Goal: Task Accomplishment & Management: Complete application form

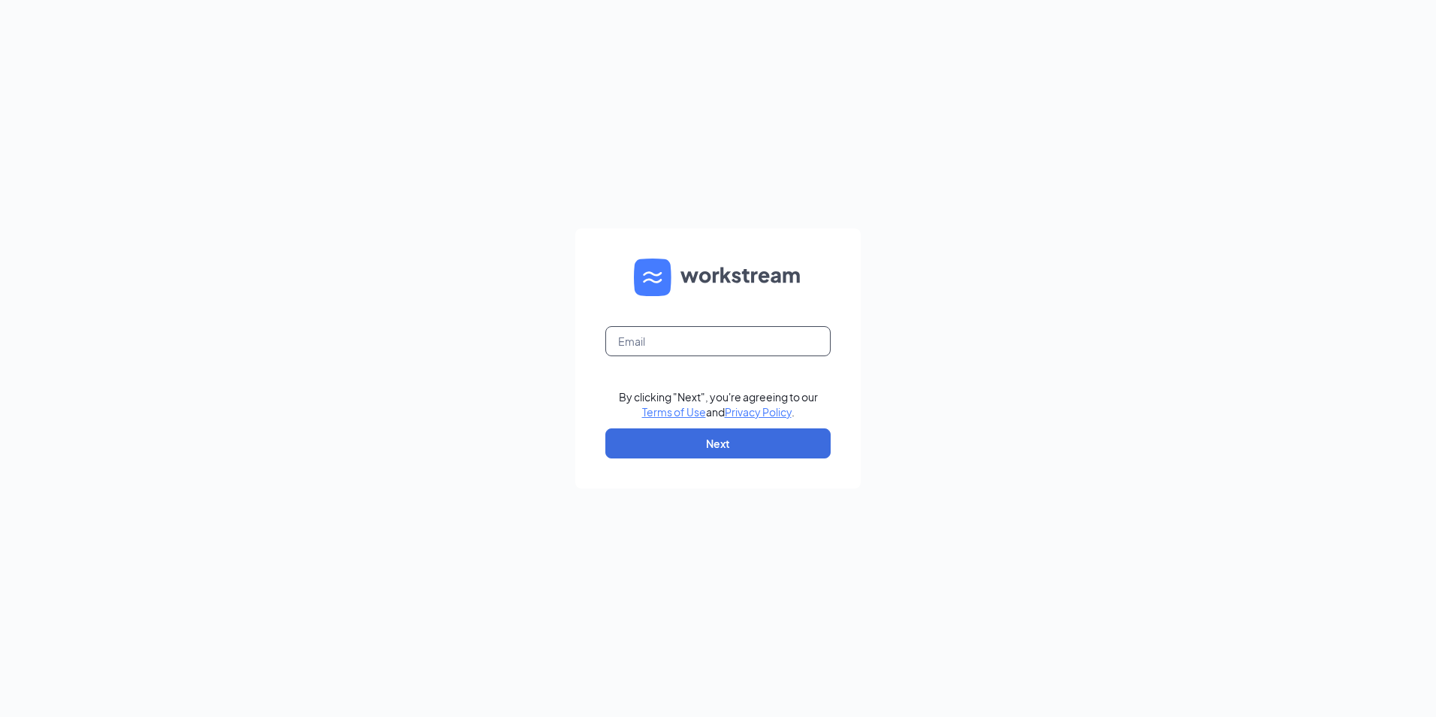
click at [673, 335] on input "text" at bounding box center [717, 341] width 225 height 30
type input "[EMAIL_ADDRESS][DOMAIN_NAME]"
click at [681, 445] on button "Next" at bounding box center [717, 443] width 225 height 30
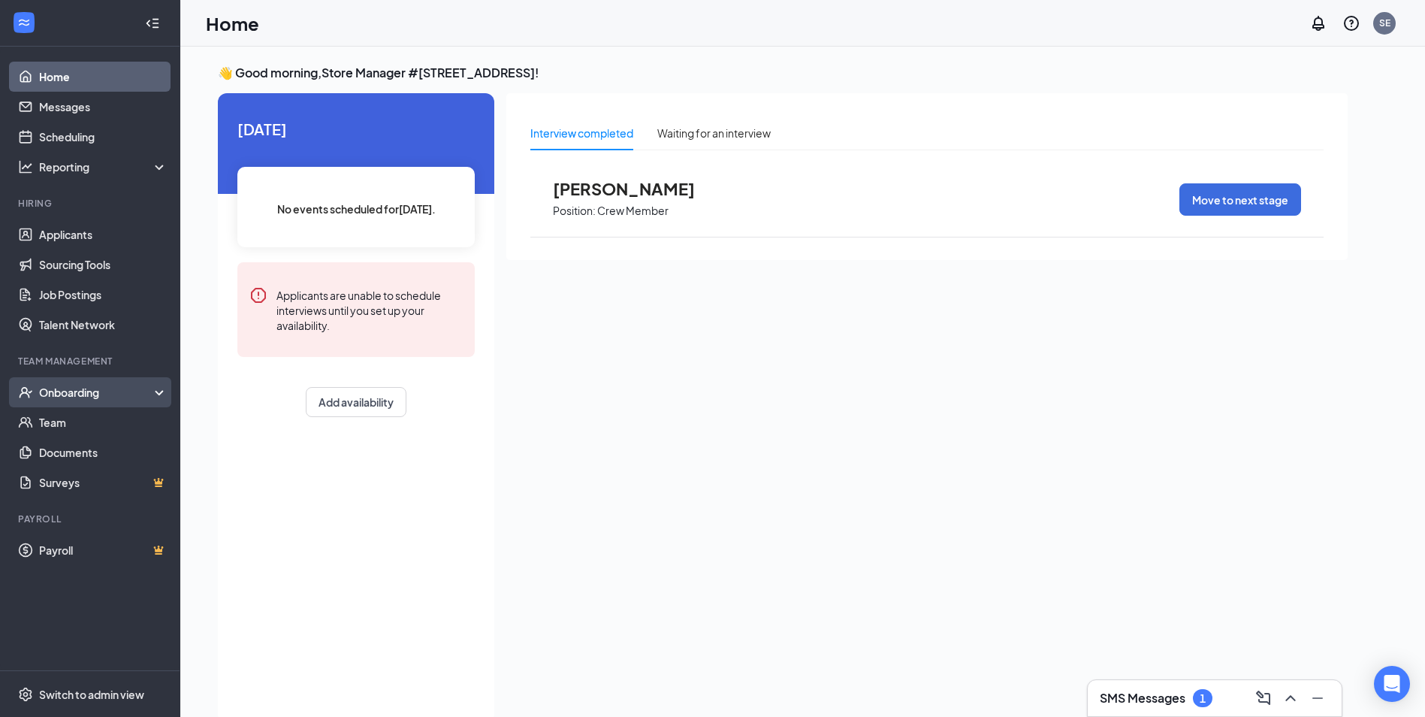
click at [51, 396] on div "Onboarding" at bounding box center [97, 392] width 116 height 15
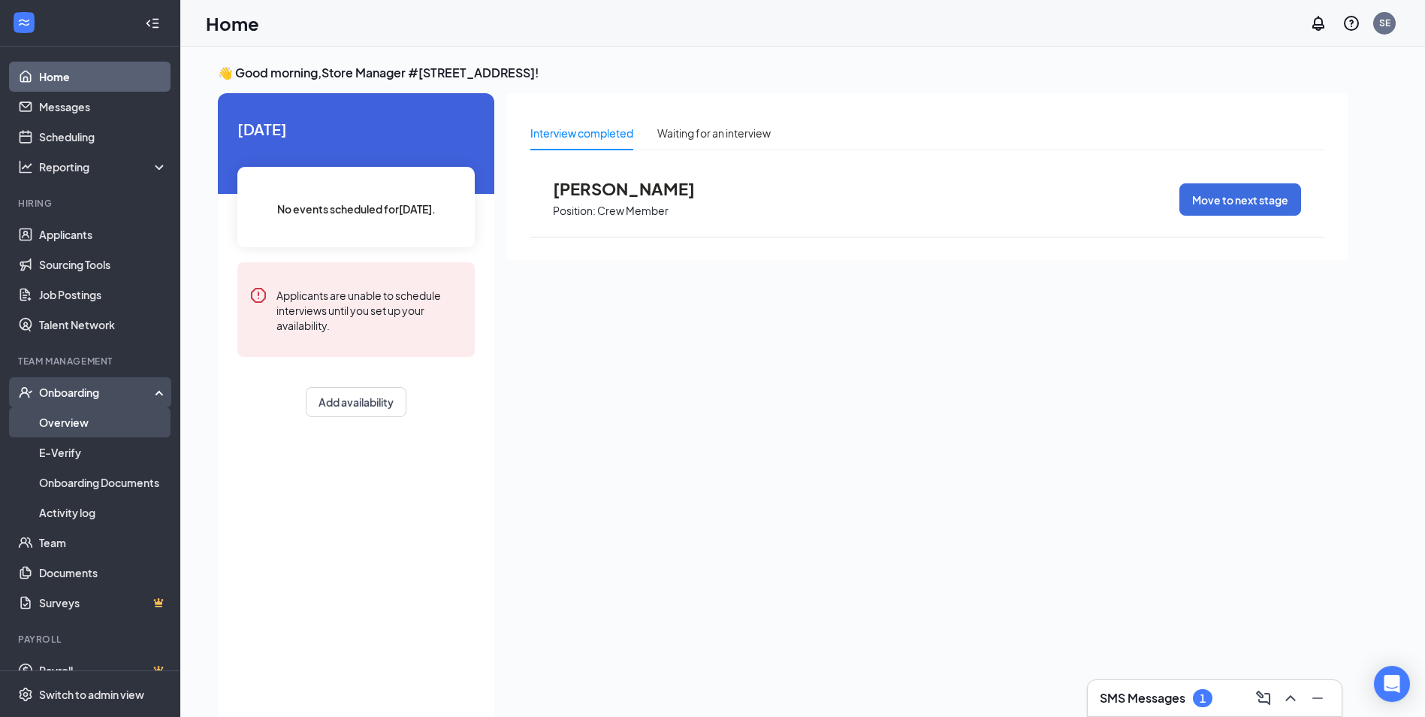
click at [83, 425] on link "Overview" at bounding box center [103, 422] width 128 height 30
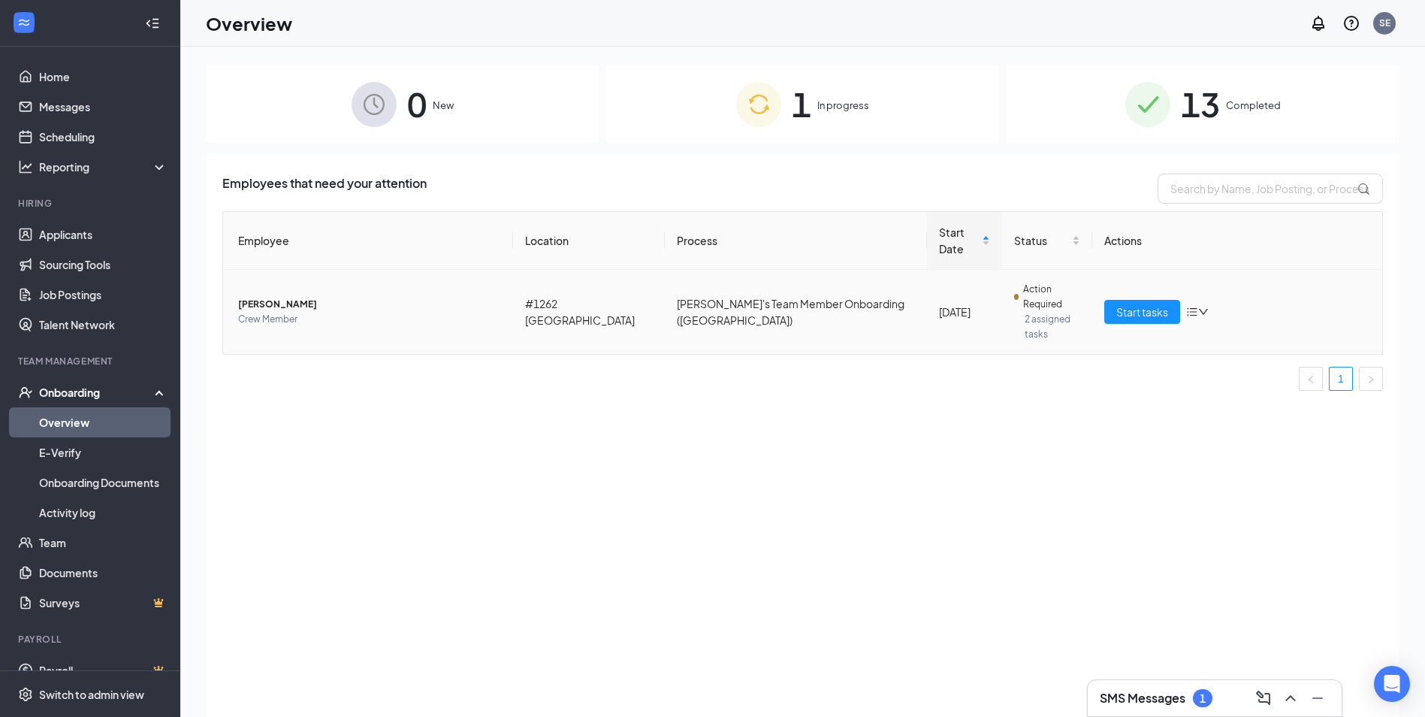
click at [304, 297] on span "[PERSON_NAME]" at bounding box center [369, 304] width 263 height 15
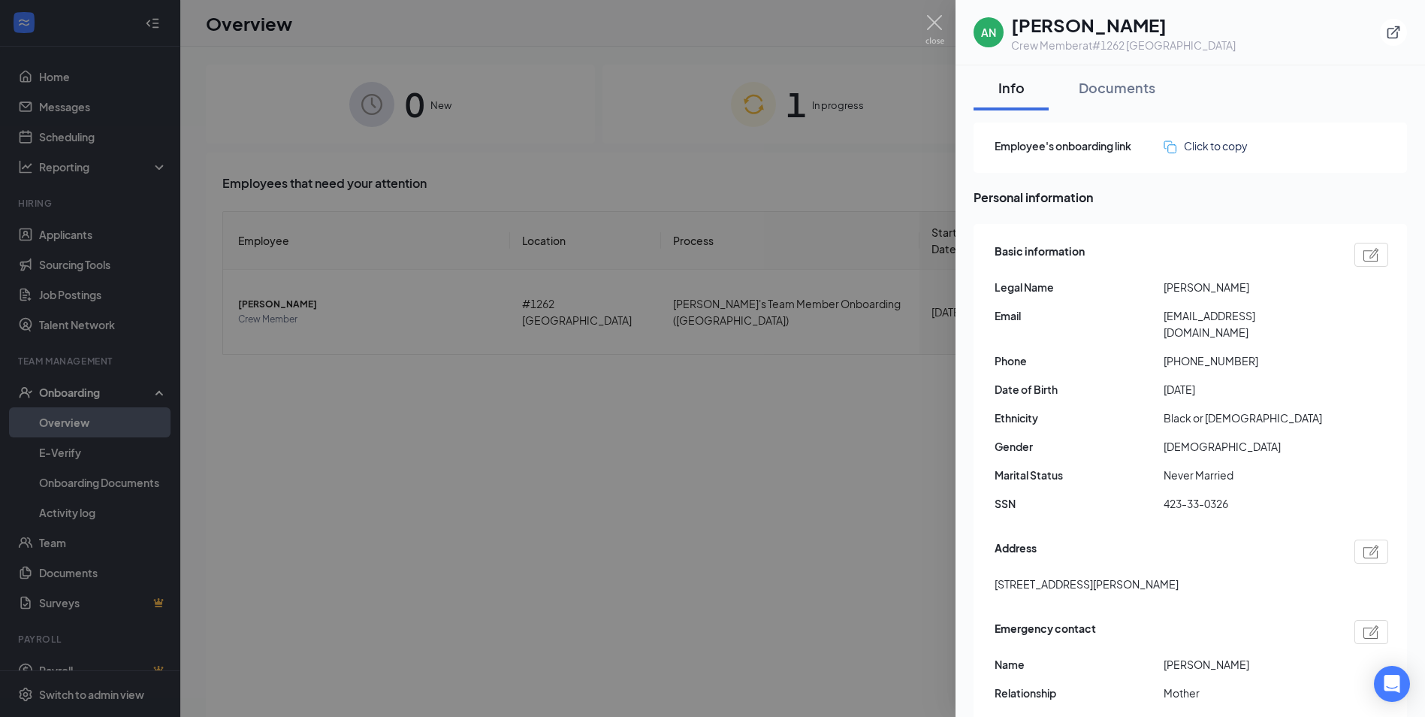
click at [545, 678] on div at bounding box center [712, 358] width 1425 height 717
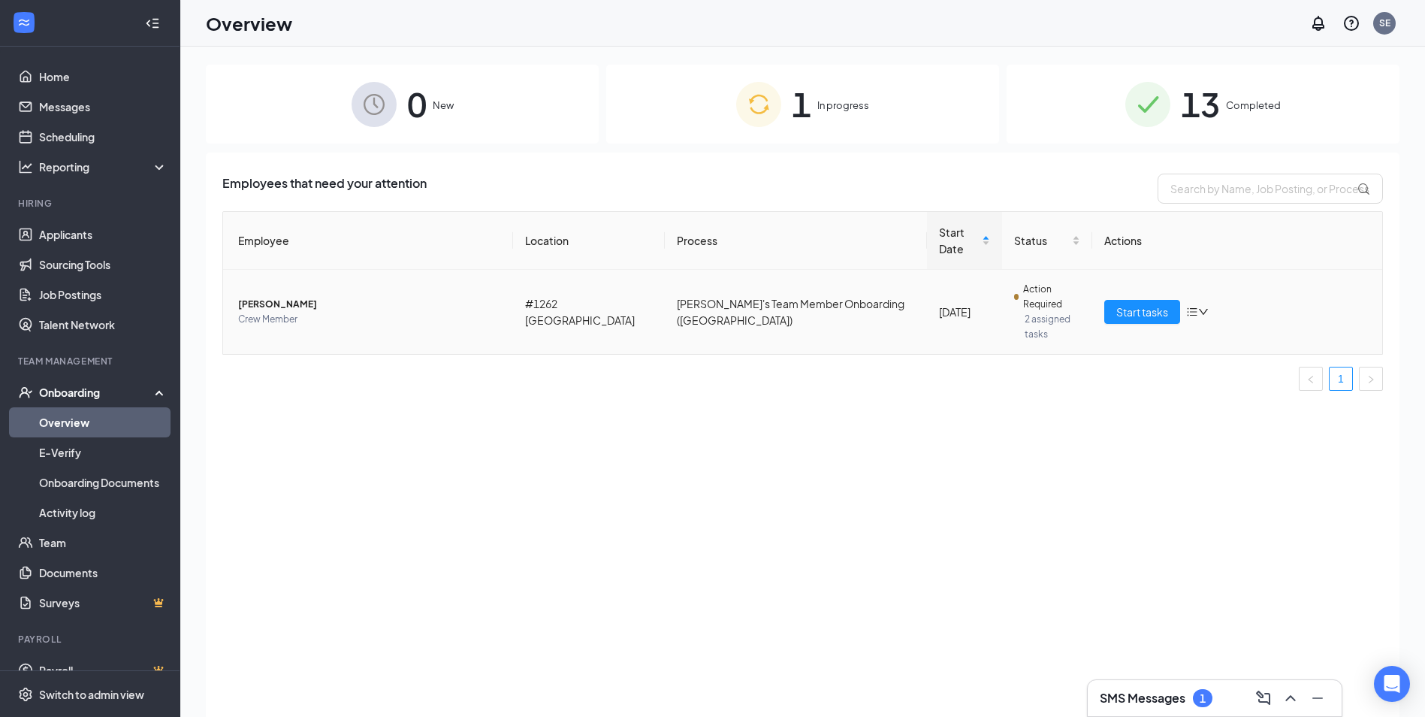
click at [264, 297] on span "[PERSON_NAME]" at bounding box center [369, 304] width 263 height 15
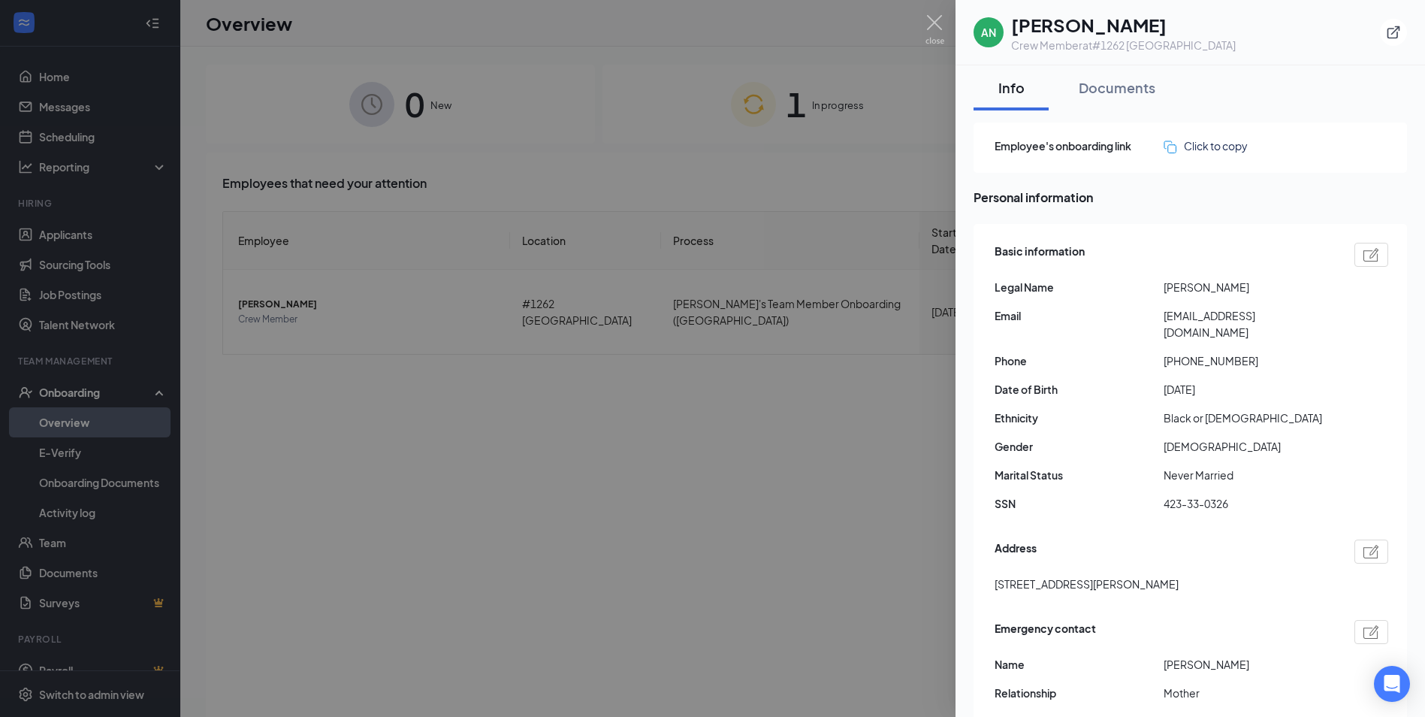
click at [659, 322] on div at bounding box center [712, 358] width 1425 height 717
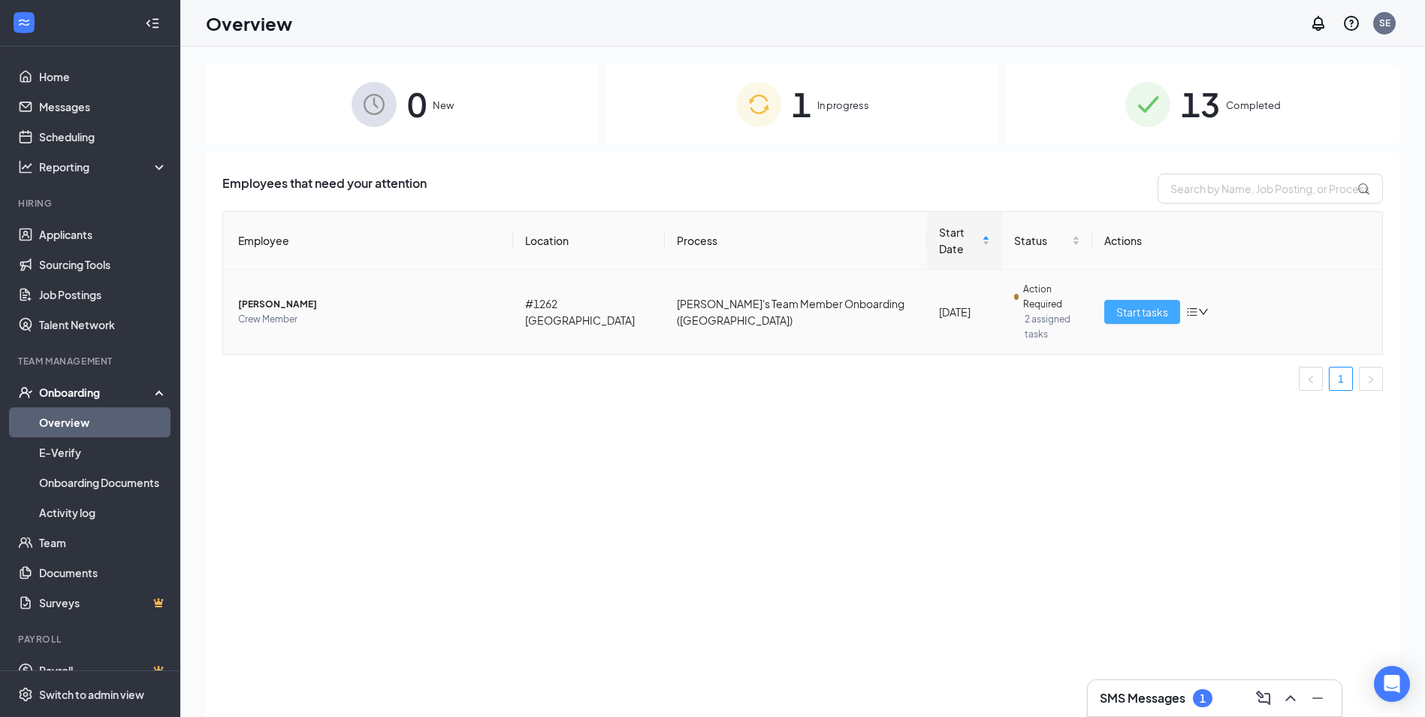
click at [1124, 303] on span "Start tasks" at bounding box center [1142, 311] width 52 height 17
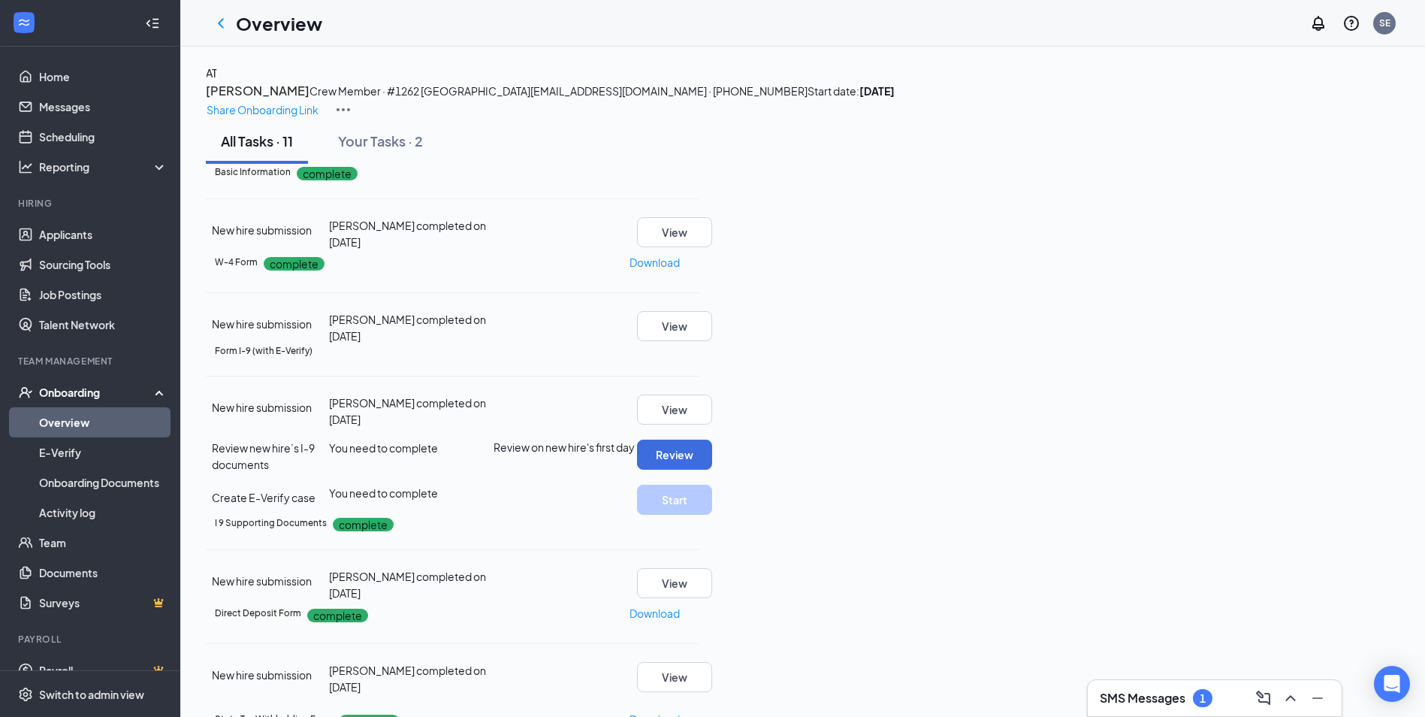
scroll to position [300, 0]
click at [712, 568] on button "View" at bounding box center [674, 583] width 75 height 30
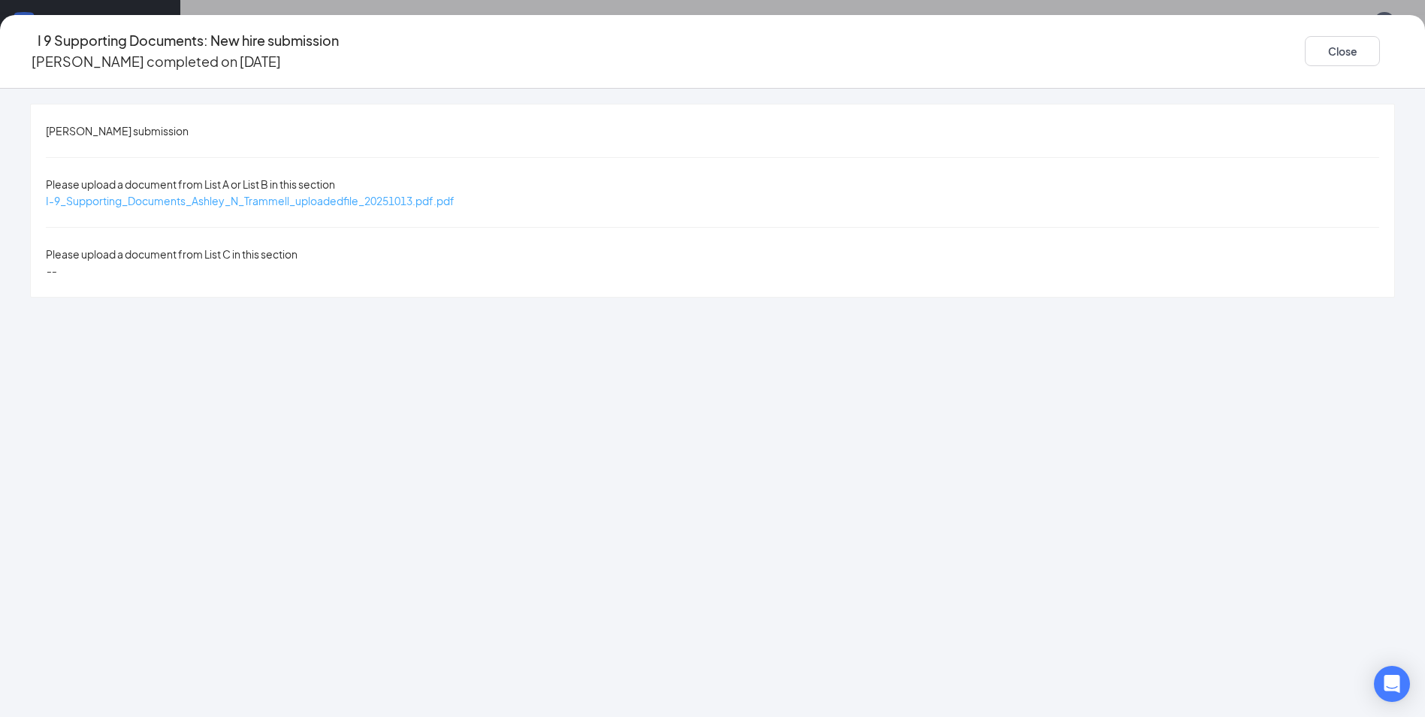
click at [375, 194] on span "I-9_Supporting_Documents_Ashley_N_Trammell_uploadedfile_20251013.pdf.pdf" at bounding box center [250, 201] width 409 height 14
click at [1305, 42] on button "Close" at bounding box center [1342, 51] width 75 height 30
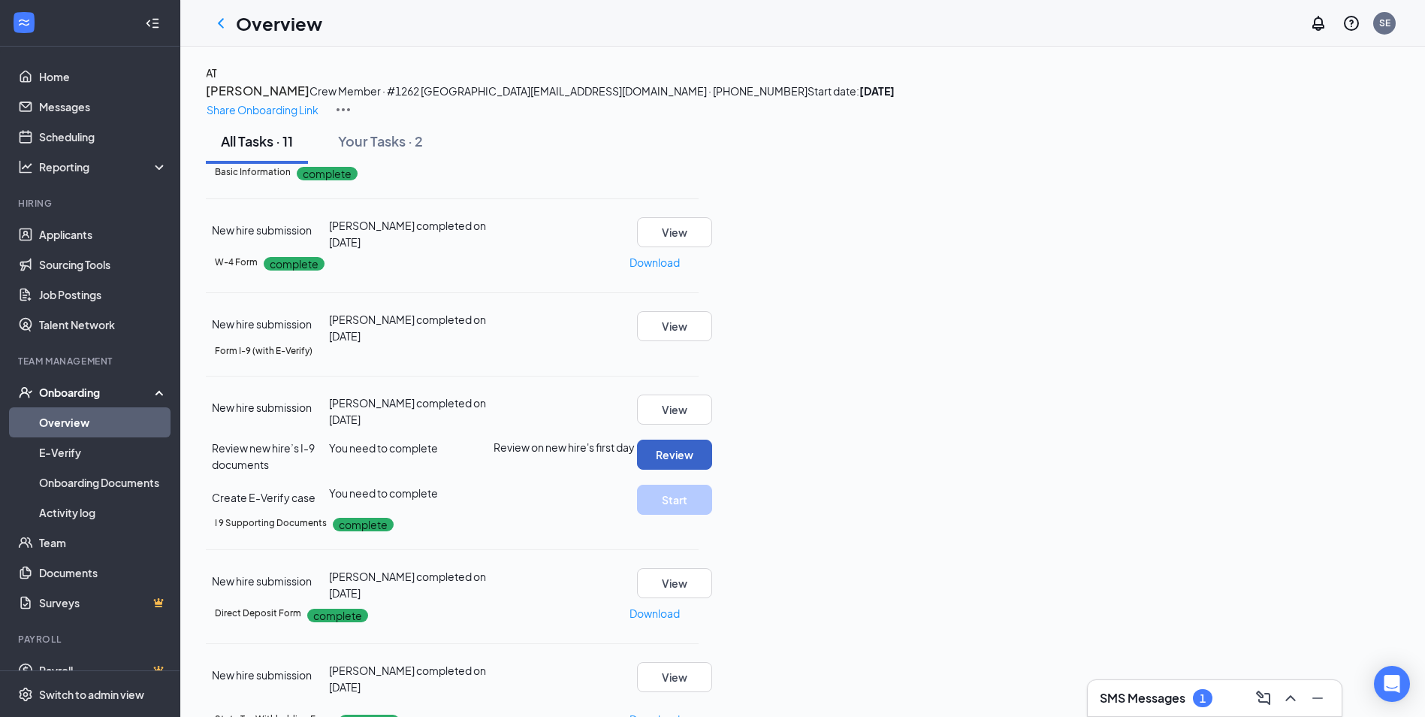
click at [712, 439] on button "Review" at bounding box center [674, 454] width 75 height 30
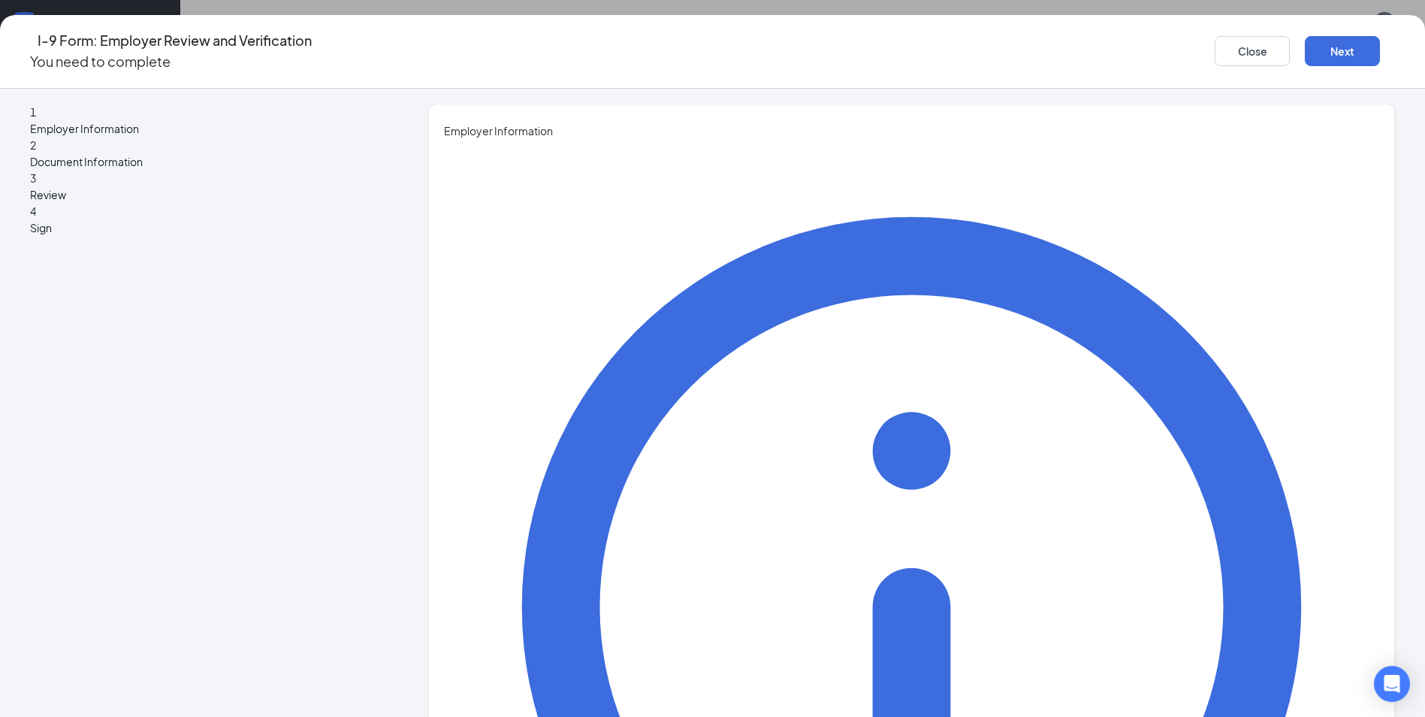
type input "Tiffina"
type input "[PERSON_NAME]"
type input "GM"
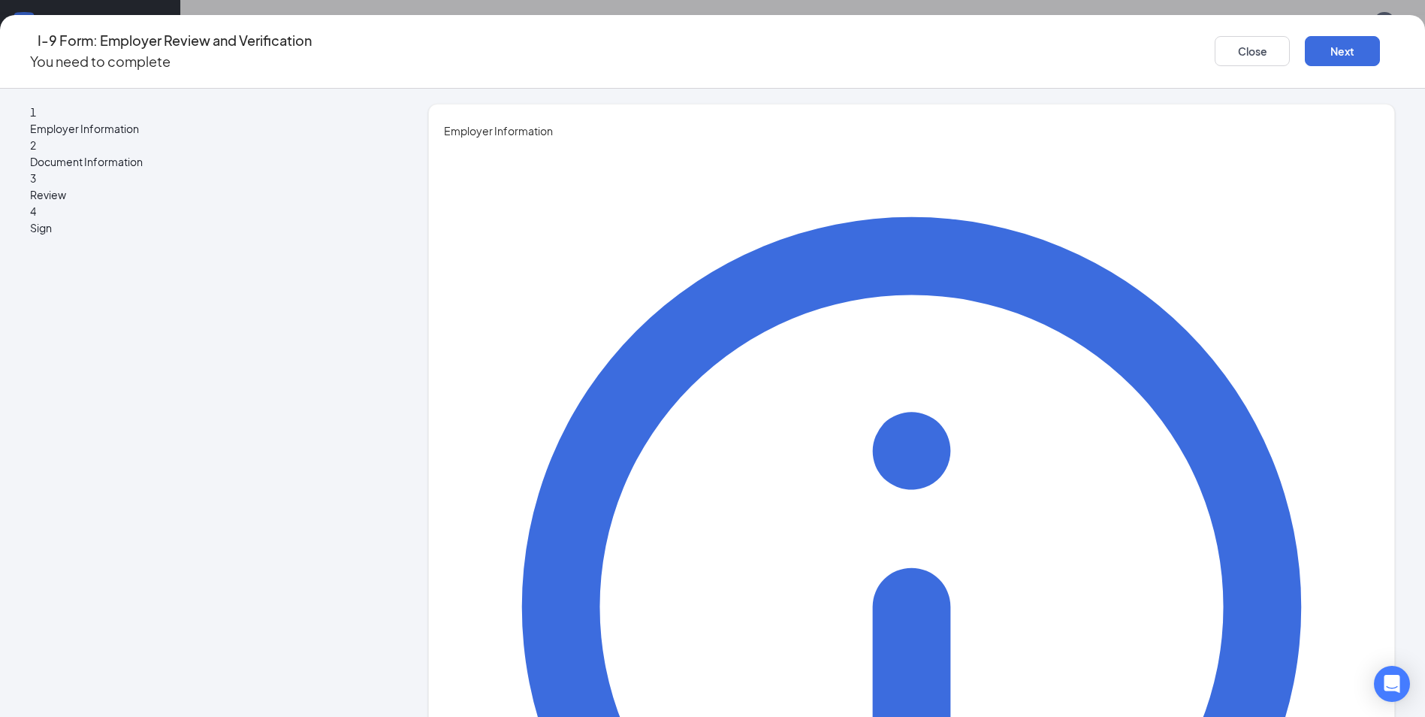
type input "[EMAIL_ADDRESS][DOMAIN_NAME]"
type input "3342778690"
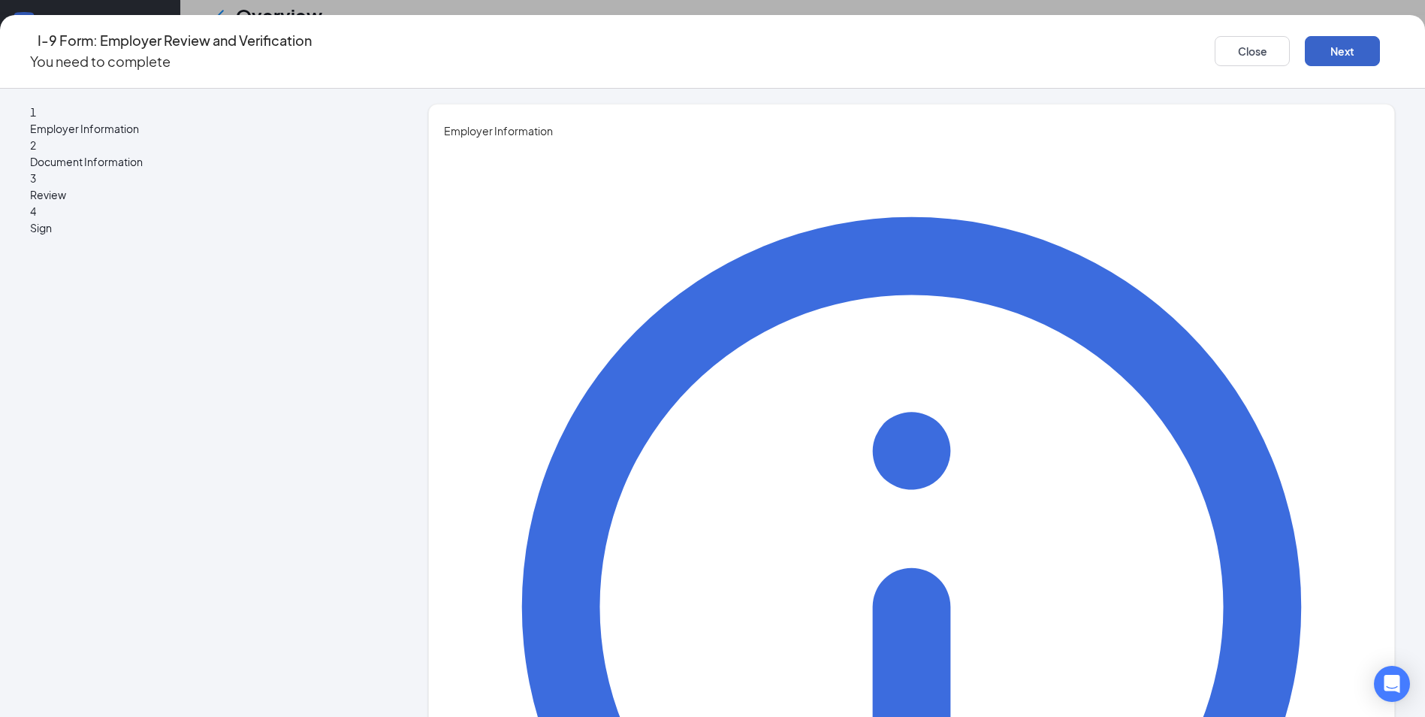
click at [1305, 39] on button "Next" at bounding box center [1342, 51] width 75 height 30
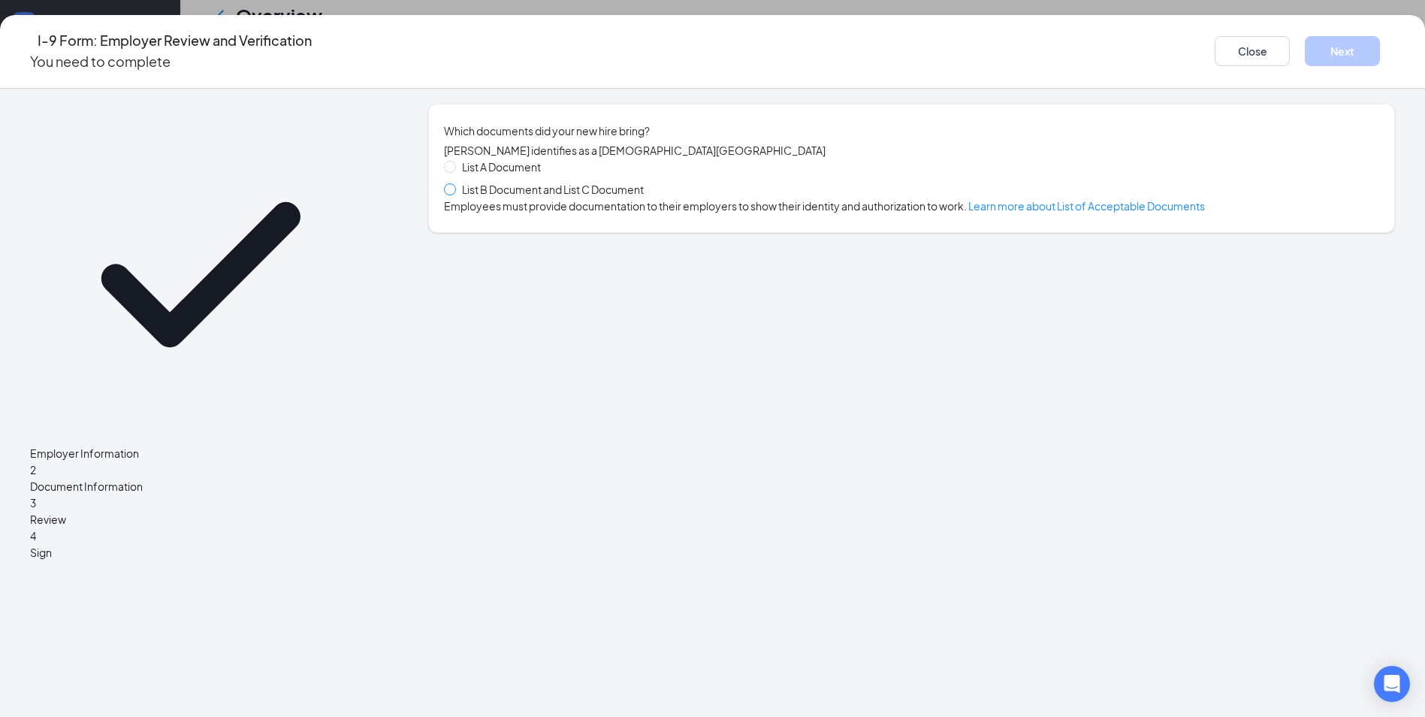
click at [456, 194] on span at bounding box center [450, 189] width 12 height 12
click at [454, 194] on input "List B Document and List C Document" at bounding box center [449, 188] width 11 height 11
radio input "true"
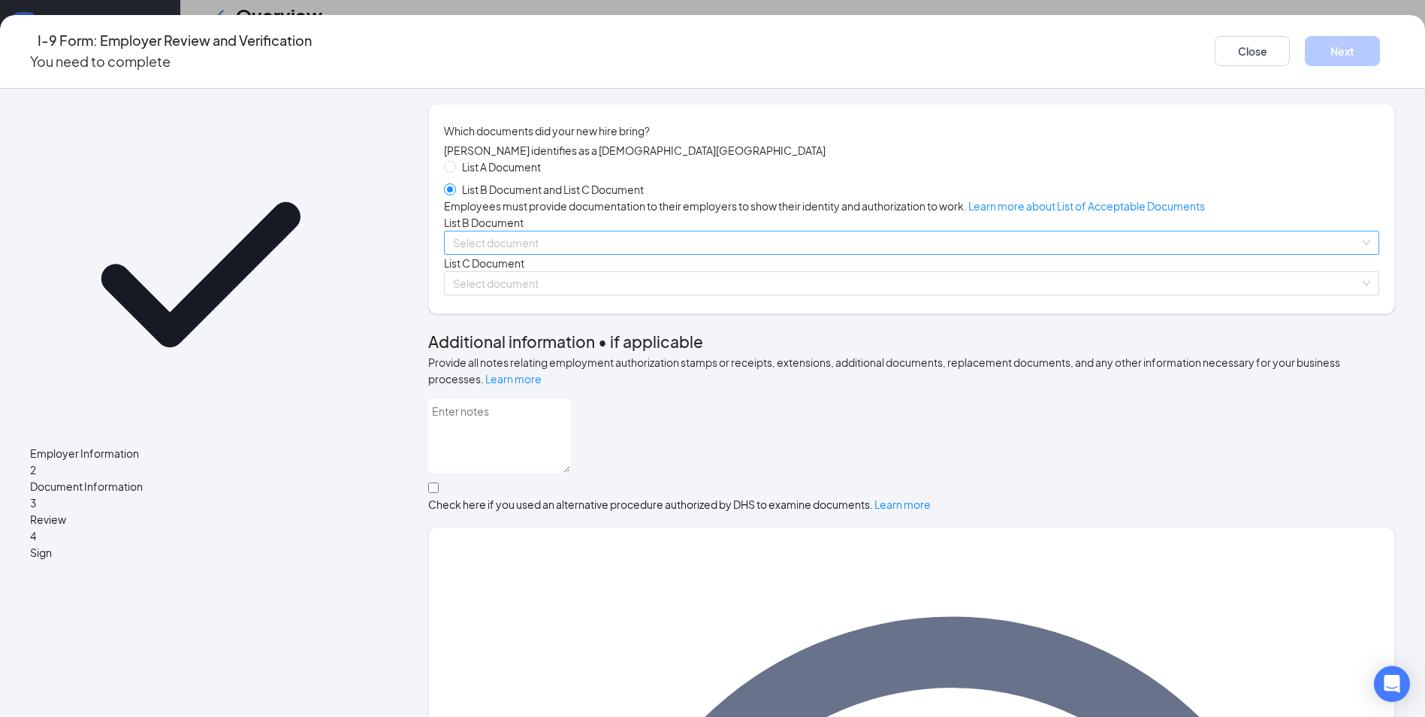
click at [572, 254] on input "search" at bounding box center [906, 242] width 907 height 23
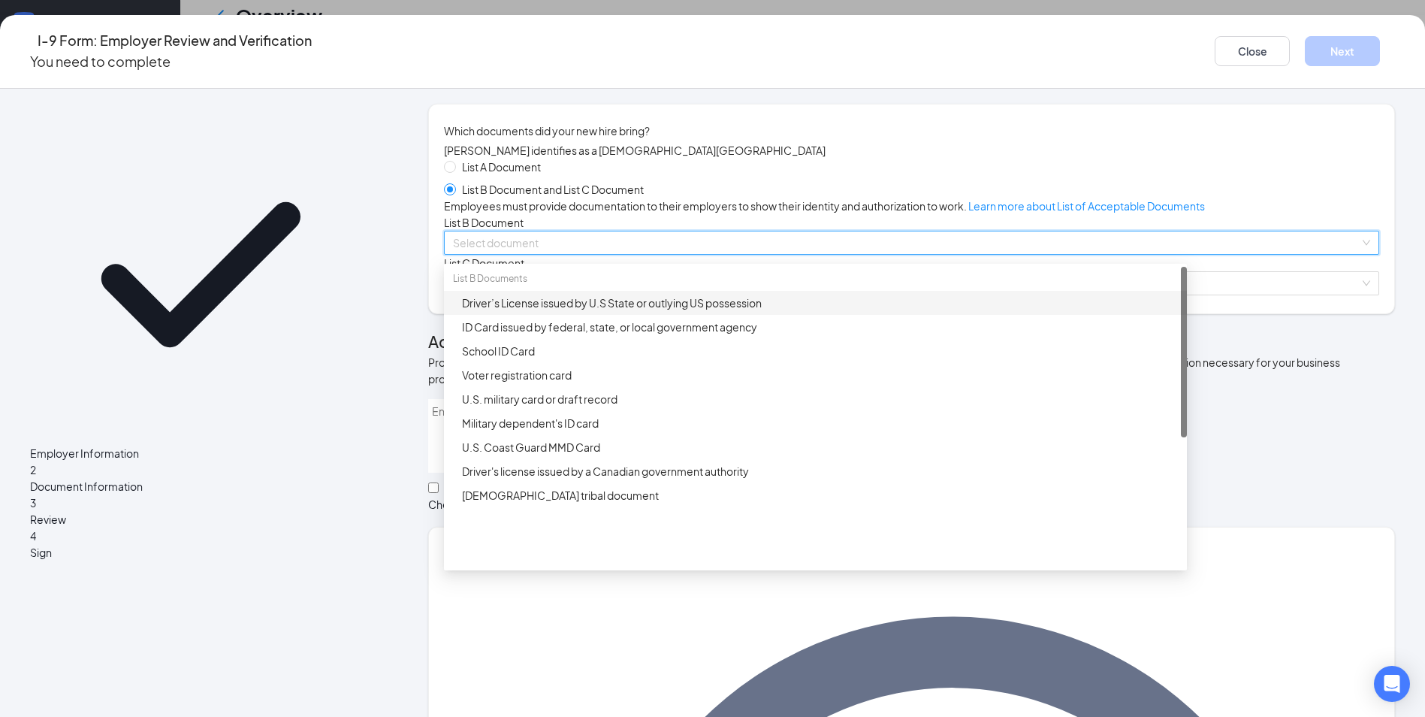
click at [560, 311] on div "Driver’s License issued by U.S State or outlying US possession" at bounding box center [820, 302] width 716 height 17
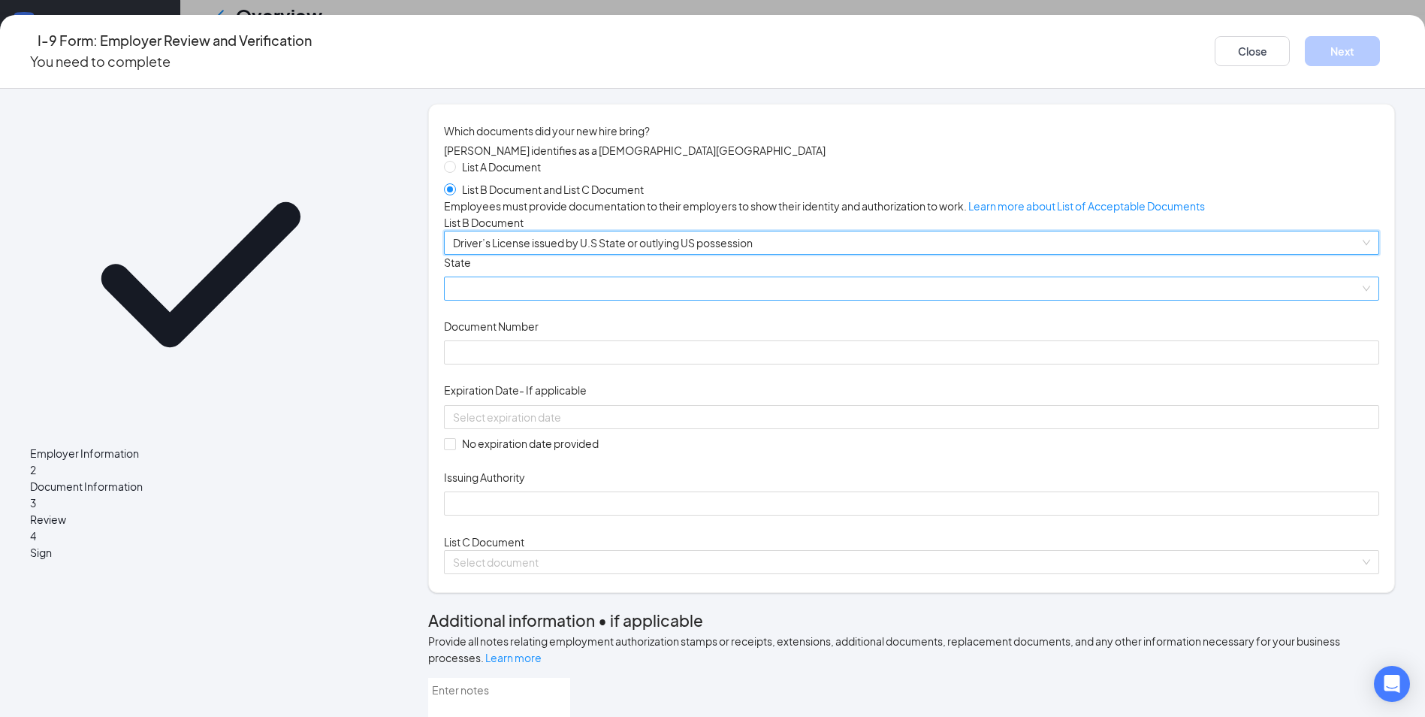
click at [545, 300] on span at bounding box center [911, 288] width 917 height 23
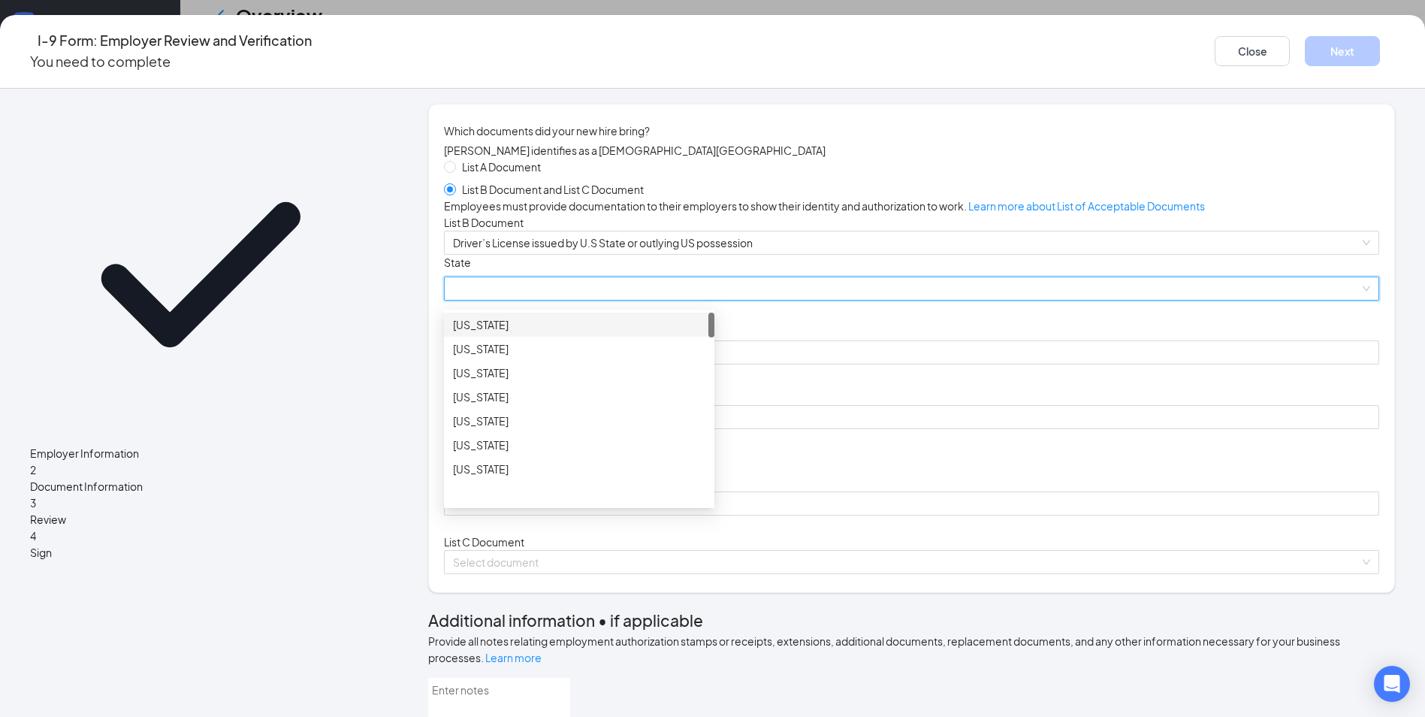
click at [545, 333] on div "[US_STATE]" at bounding box center [579, 324] width 252 height 17
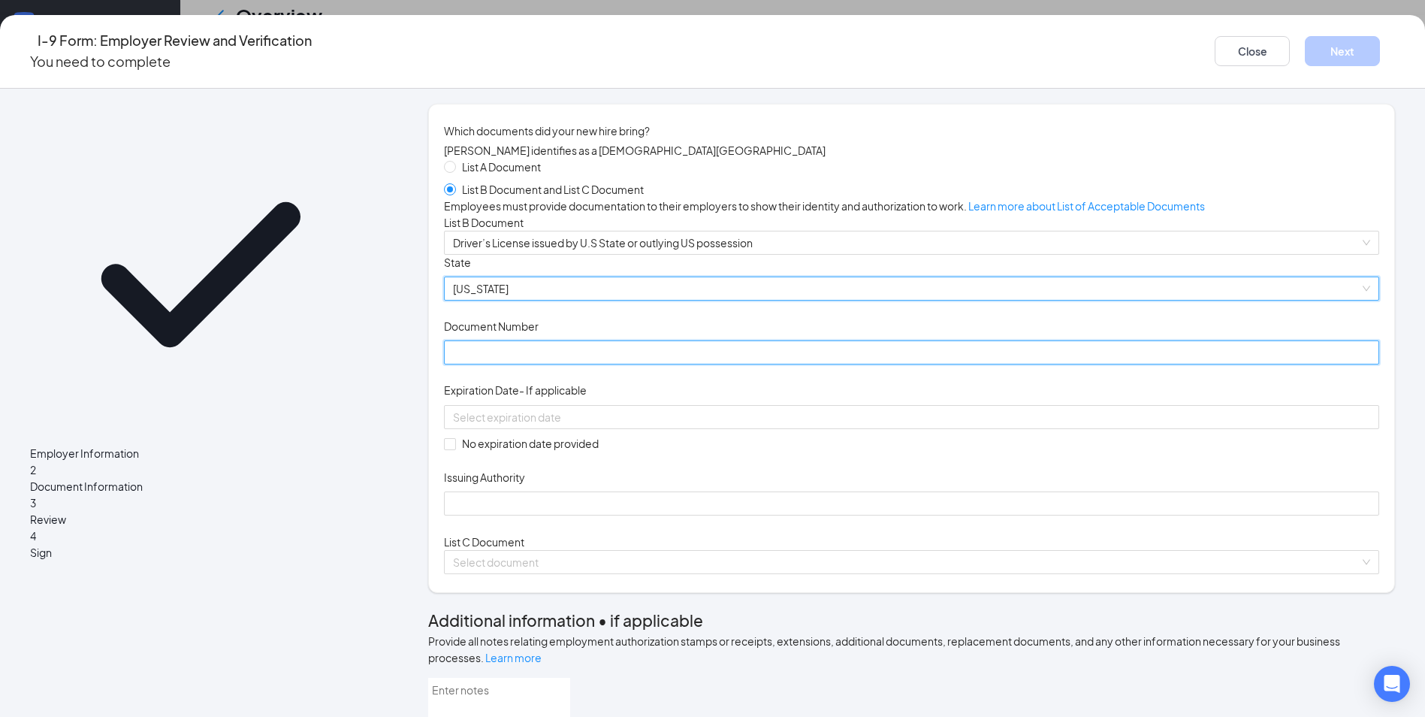
click at [545, 364] on input "Document Number" at bounding box center [911, 352] width 935 height 24
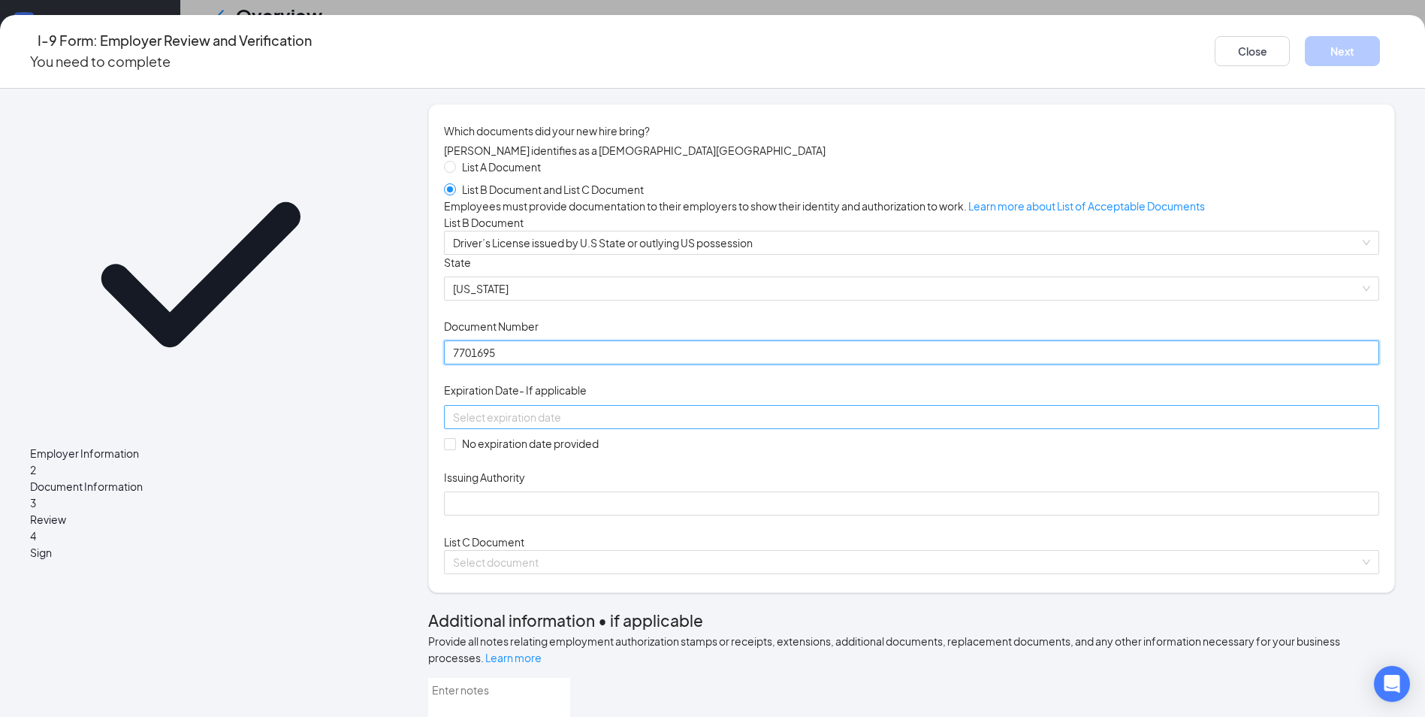
type input "7701695"
click at [527, 425] on input at bounding box center [910, 417] width 914 height 17
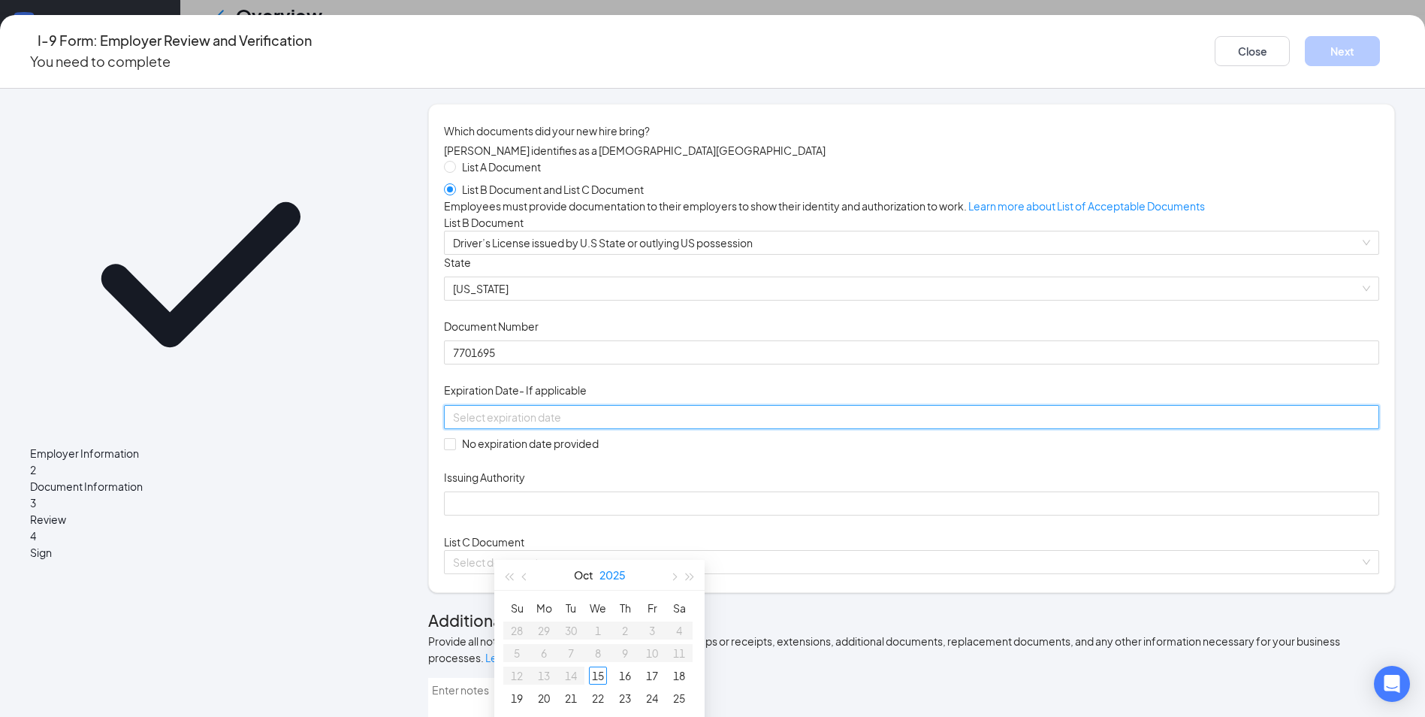
click at [611, 577] on button "2025" at bounding box center [612, 575] width 26 height 30
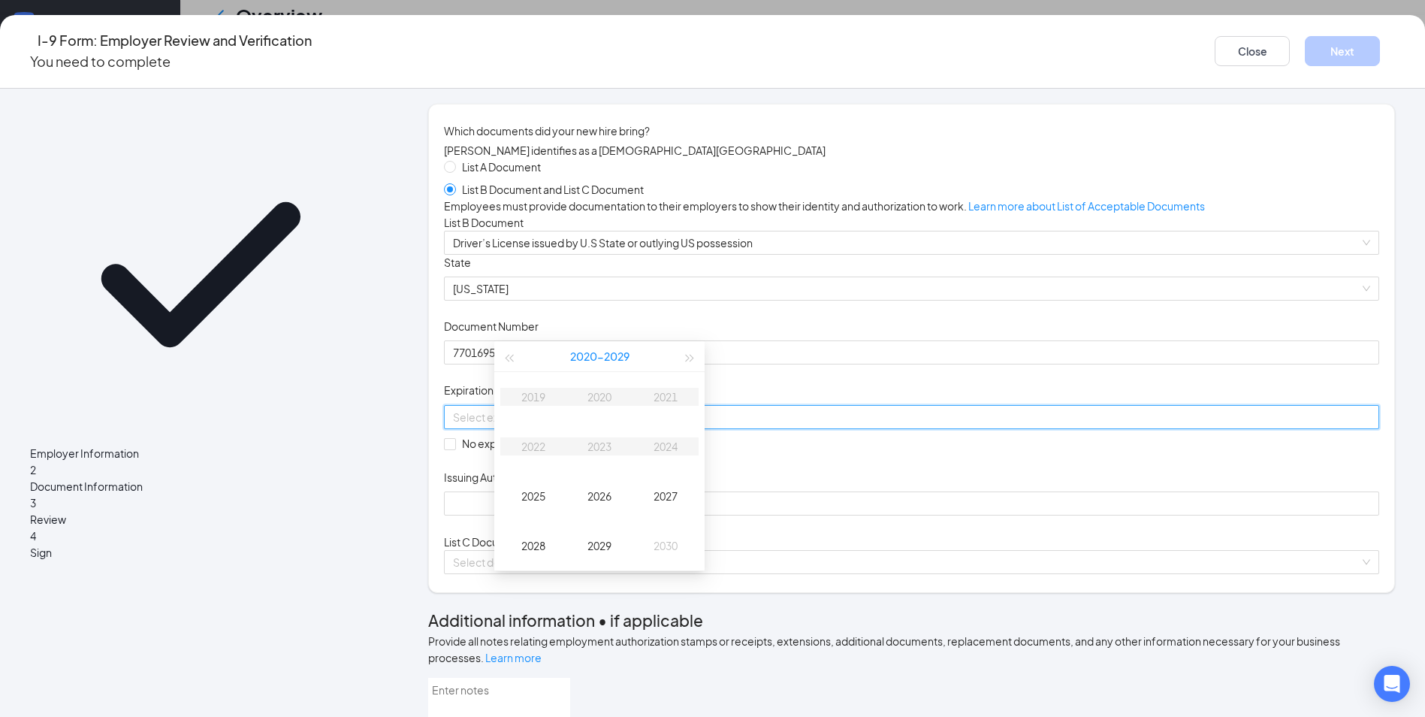
scroll to position [451, 0]
type input "[DATE]"
click at [532, 544] on div "2028" at bounding box center [533, 538] width 45 height 18
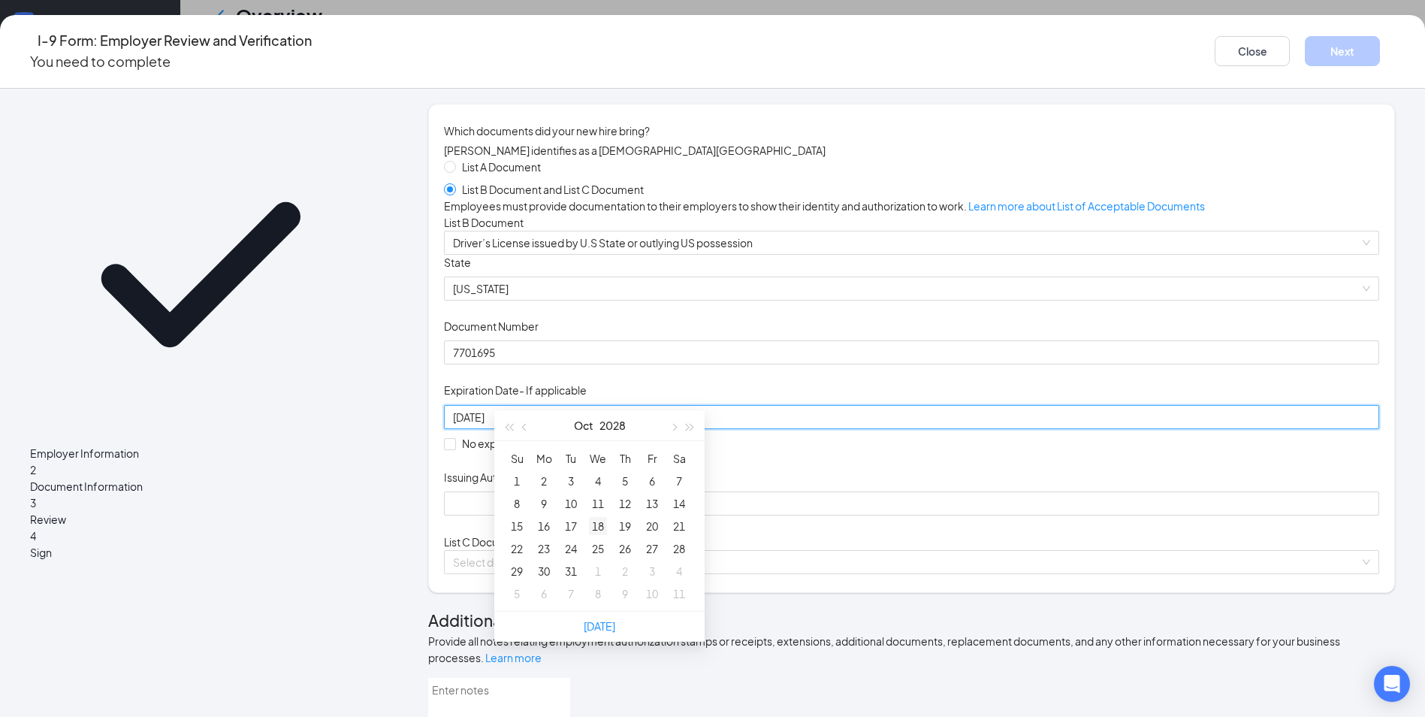
scroll to position [601, 0]
type input "[DATE]"
click at [659, 479] on div "6" at bounding box center [652, 480] width 18 height 18
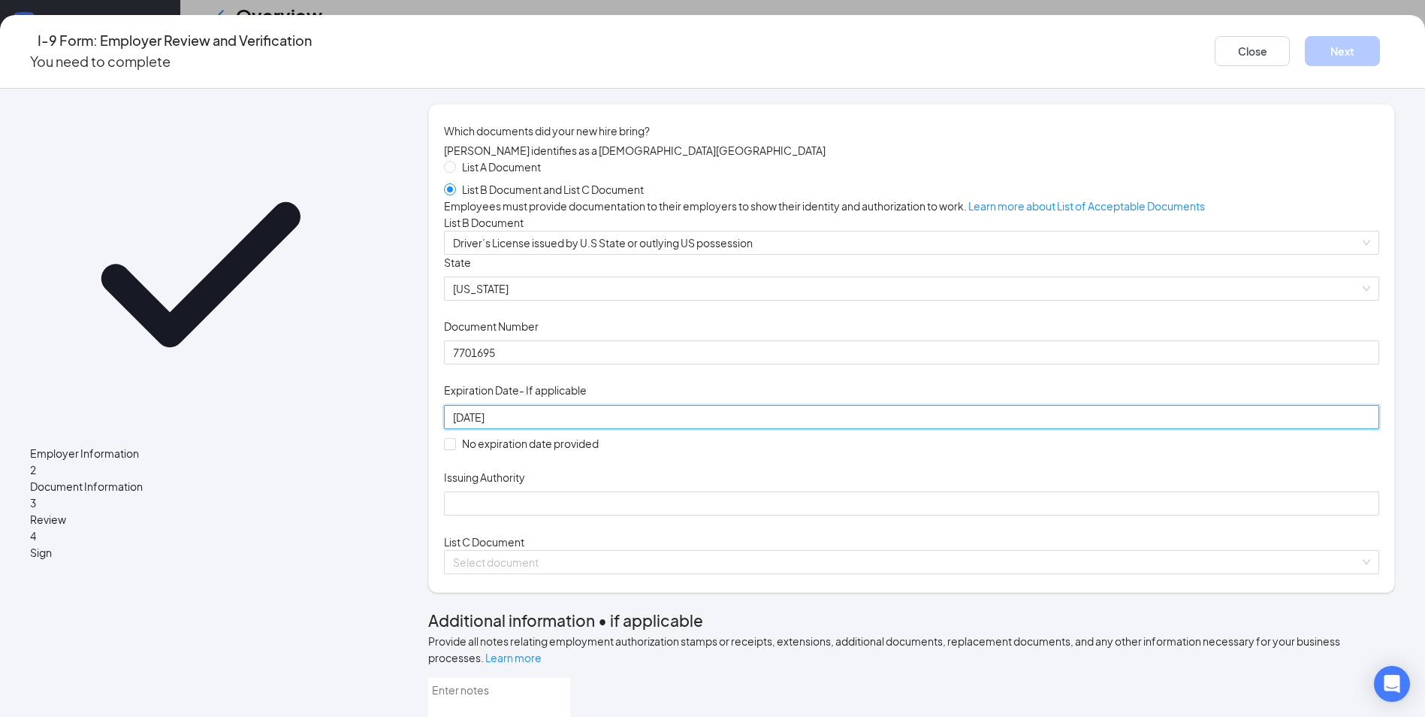
scroll to position [150, 0]
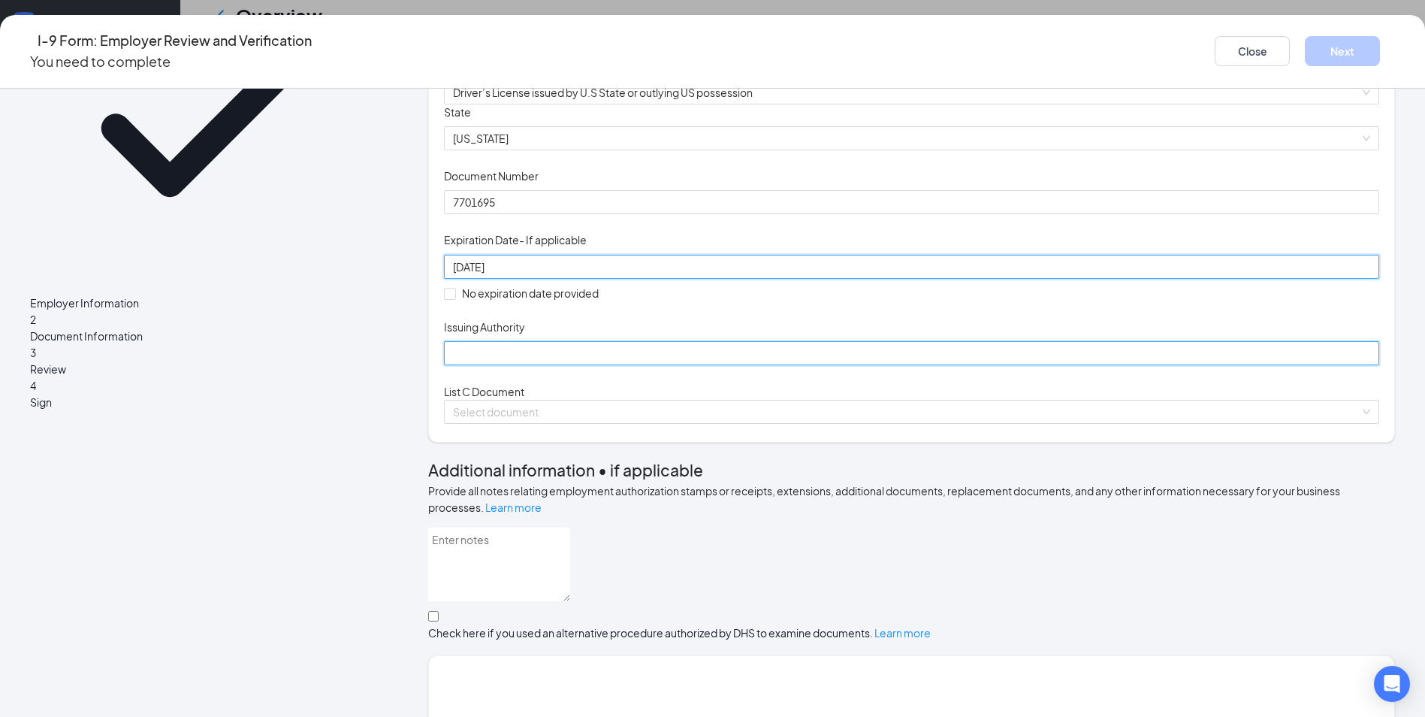
click at [524, 365] on input "Issuing Authority" at bounding box center [911, 353] width 935 height 24
type input "[US_STATE]"
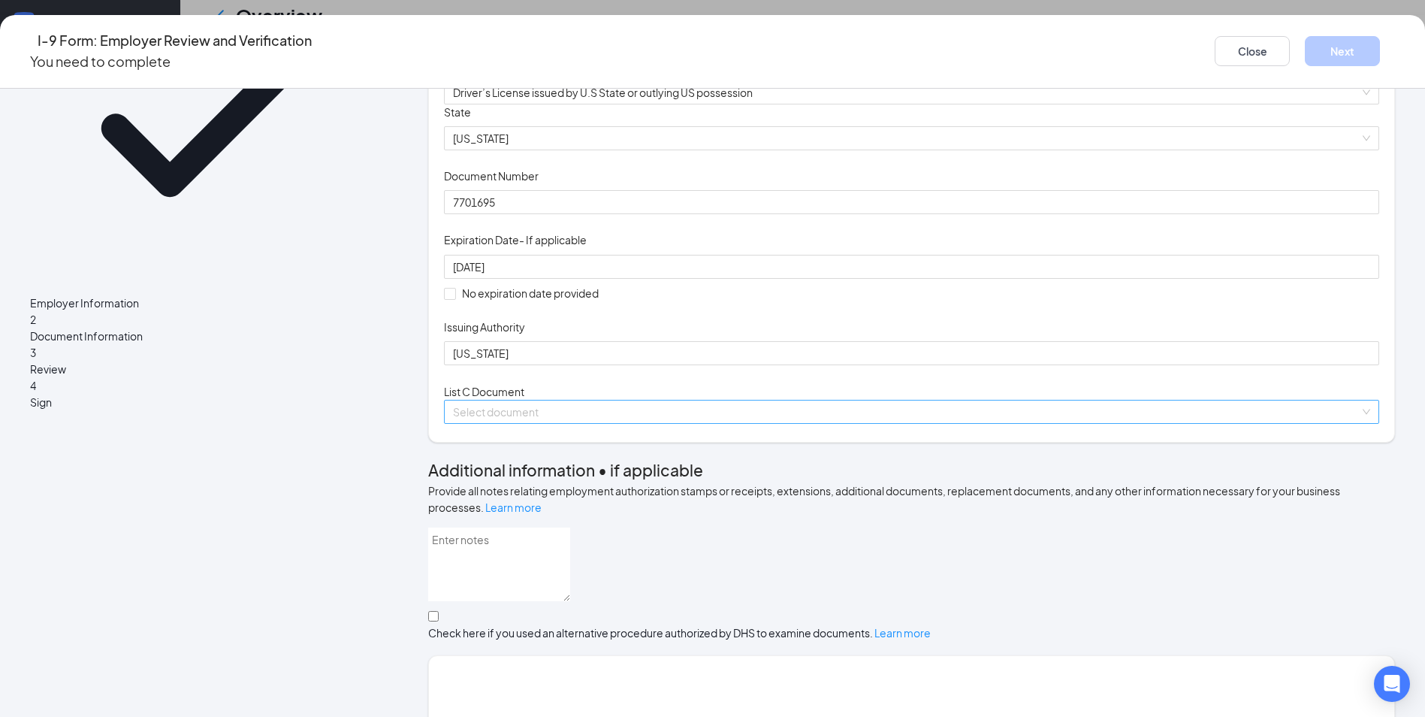
click at [535, 423] on input "search" at bounding box center [906, 411] width 907 height 23
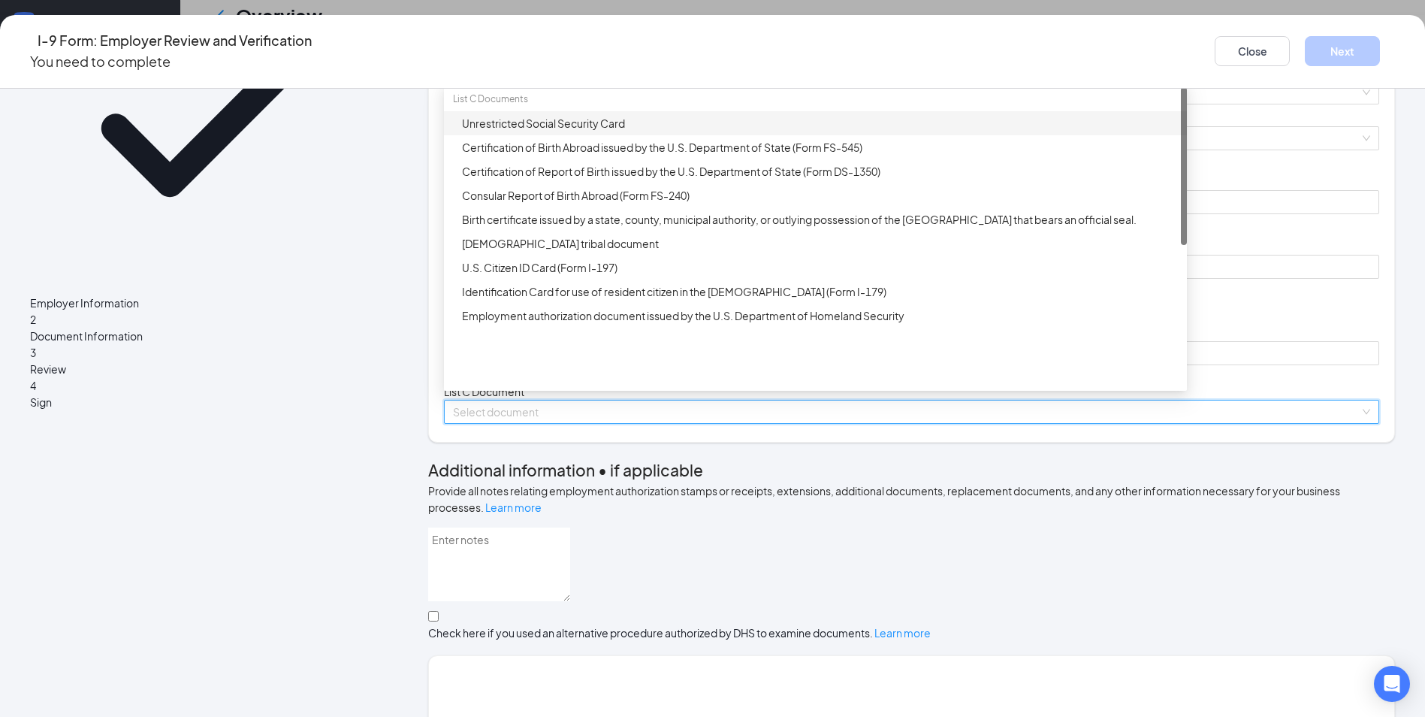
click at [551, 131] on div "Unrestricted Social Security Card" at bounding box center [820, 123] width 716 height 17
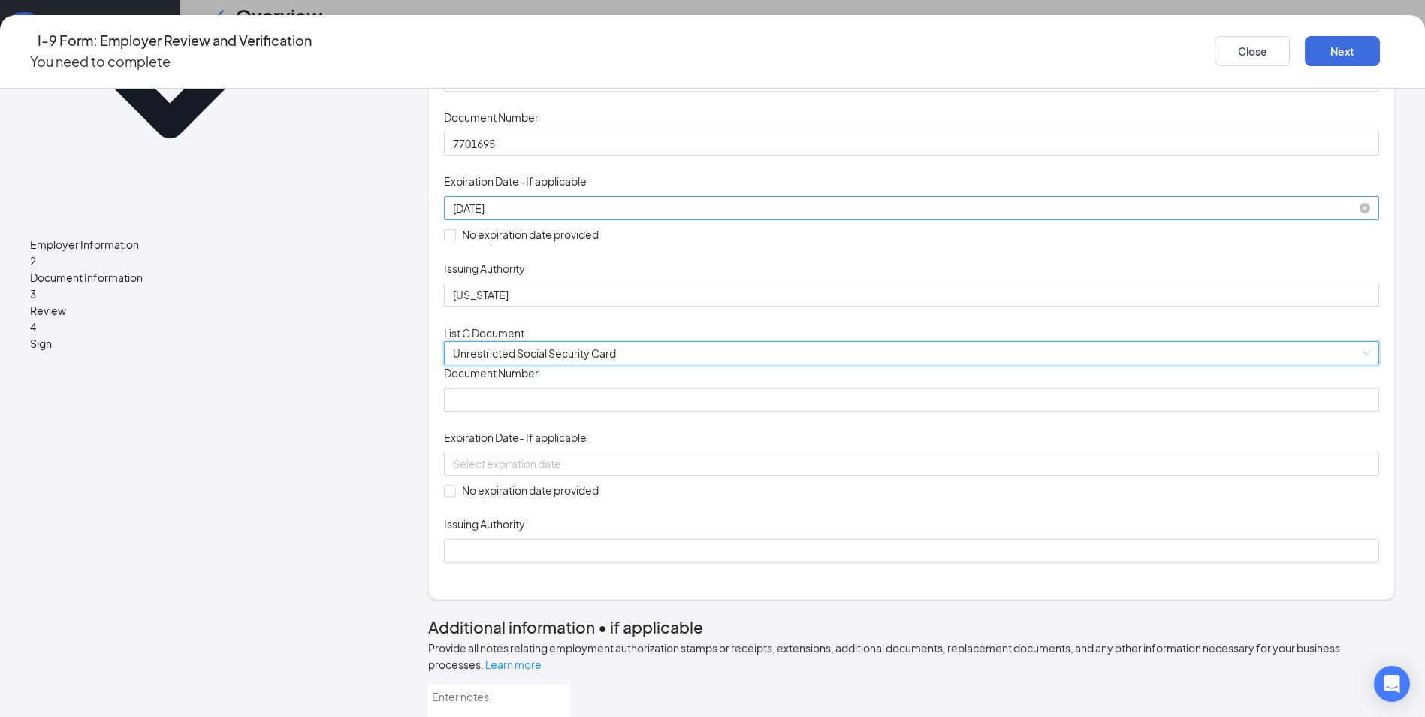
scroll to position [376, 0]
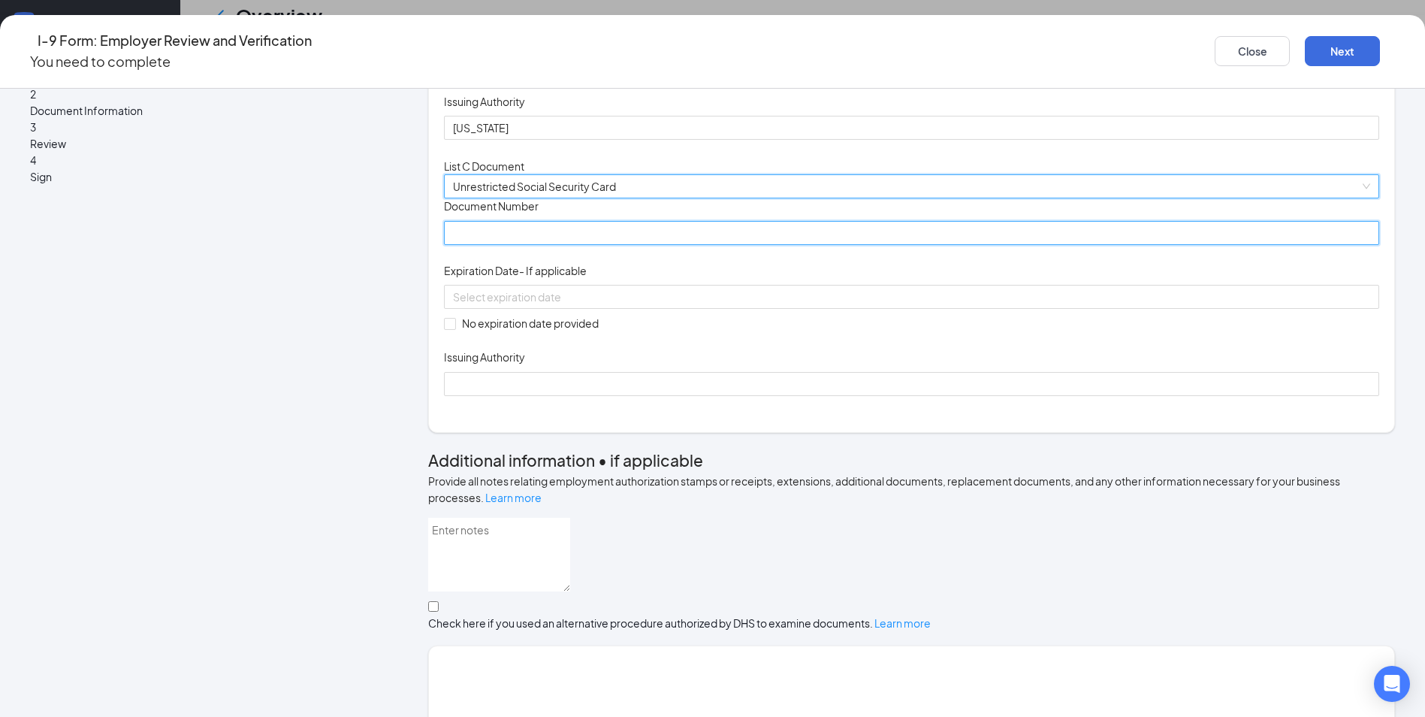
click at [545, 245] on input "Document Number" at bounding box center [911, 233] width 935 height 24
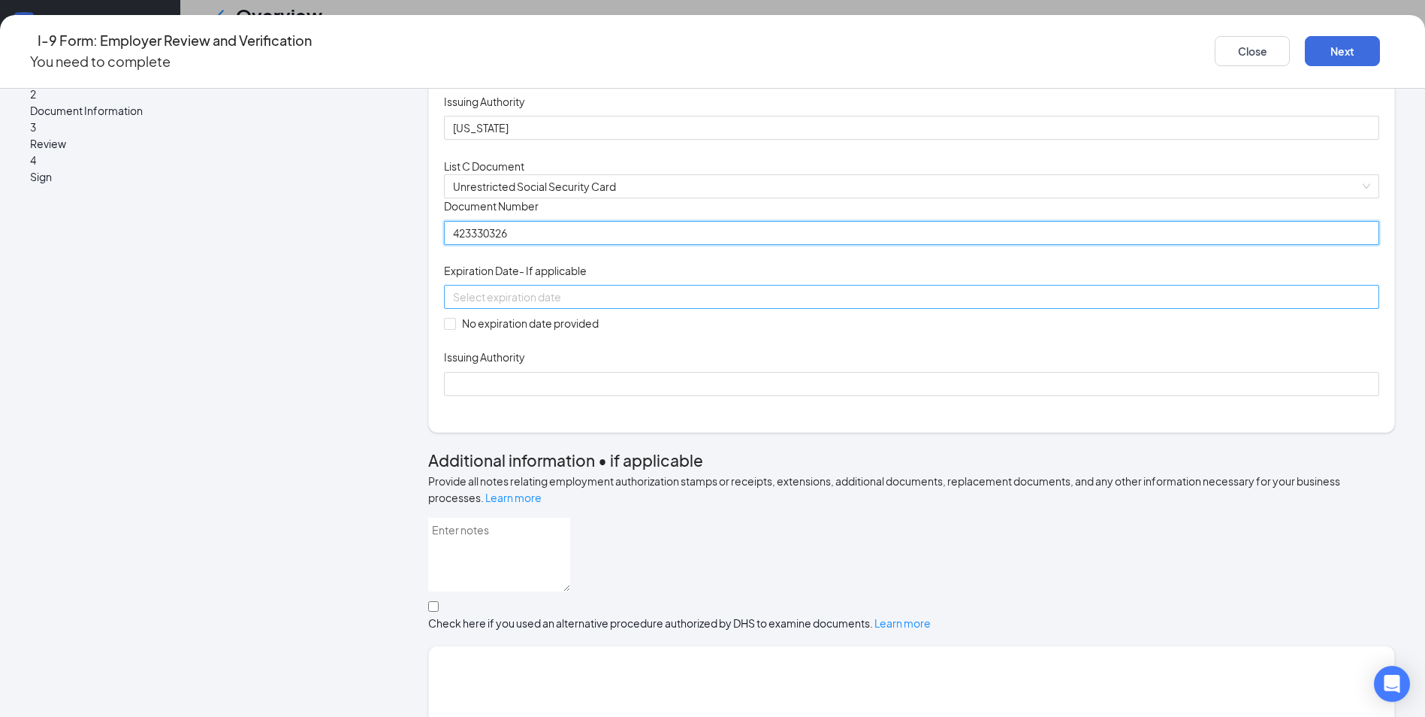
type input "423330326"
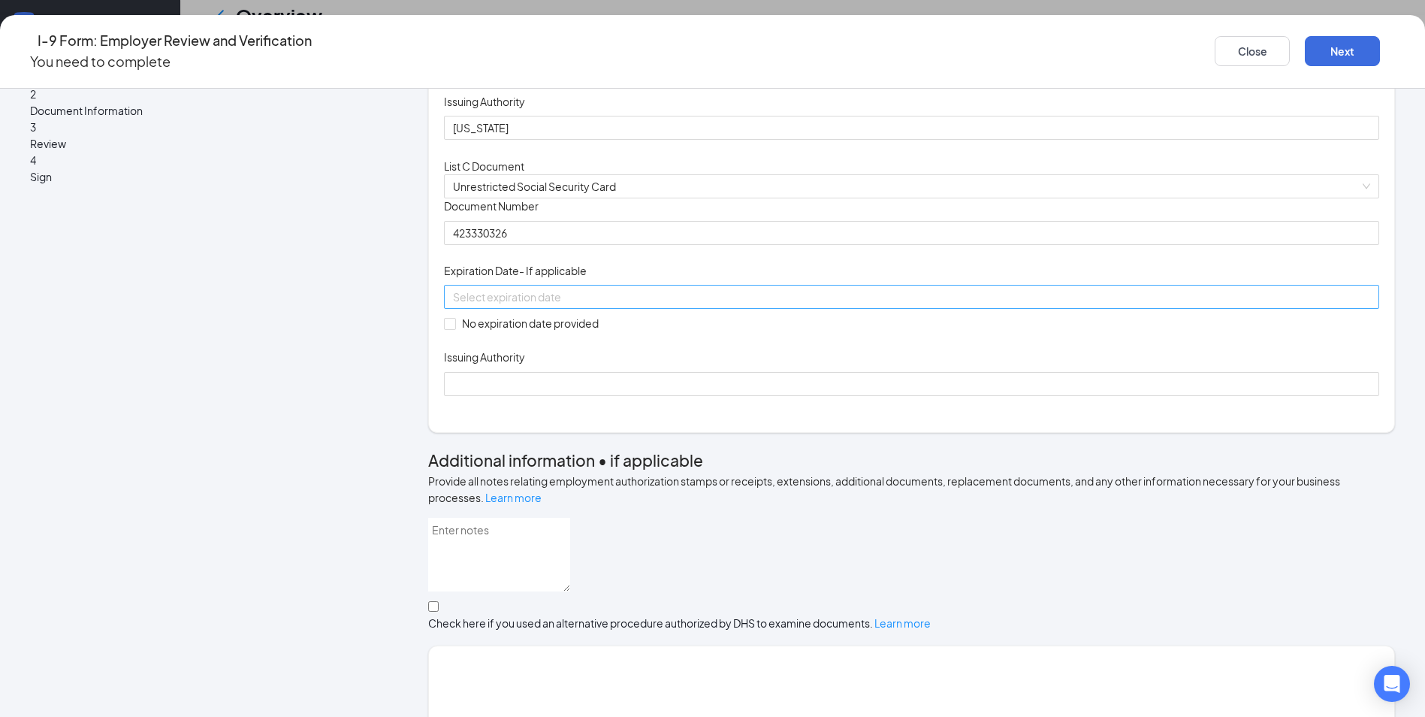
click at [533, 305] on input at bounding box center [910, 296] width 914 height 17
type input "[DATE]"
click at [874, 395] on div "Document Title Unrestricted Social Security Card Document Number 423330326 Expi…" at bounding box center [911, 296] width 935 height 197
click at [456, 330] on span at bounding box center [450, 324] width 12 height 12
click at [454, 328] on input "No expiration date provided" at bounding box center [449, 323] width 11 height 11
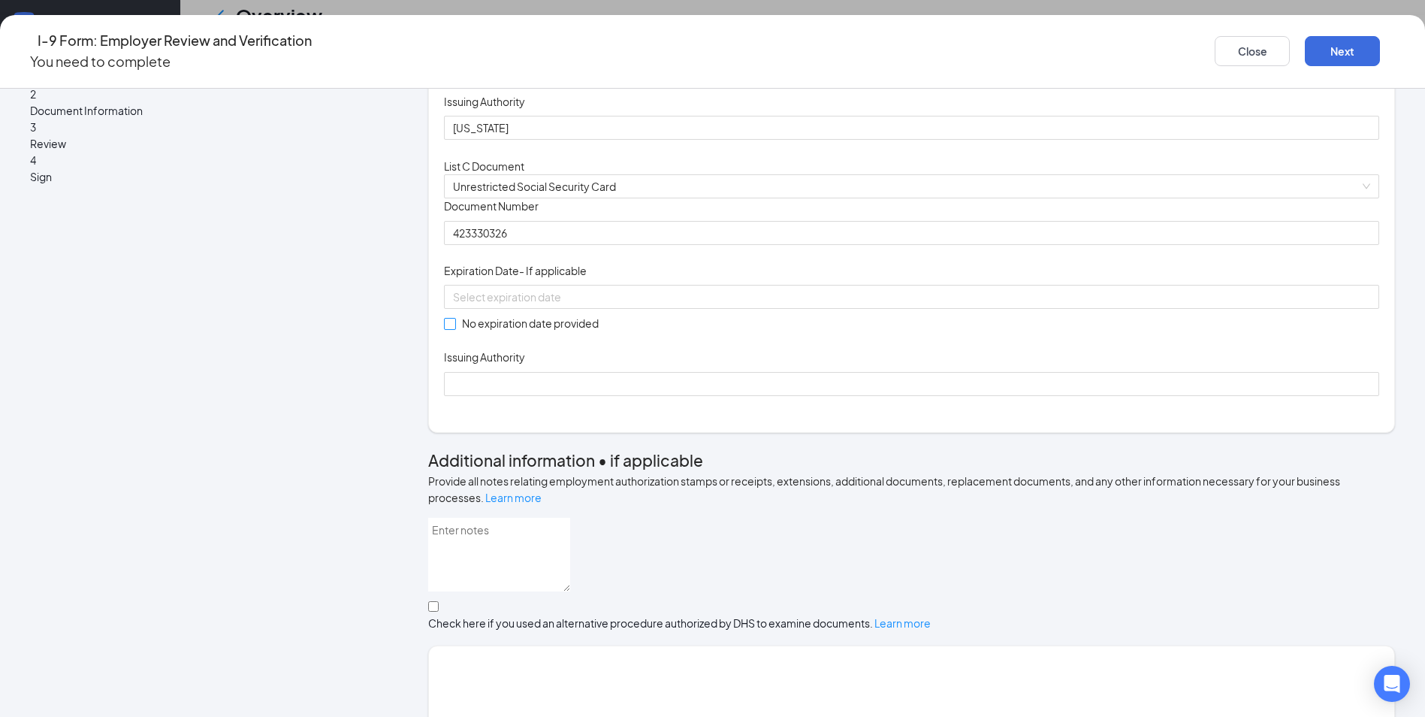
checkbox input "true"
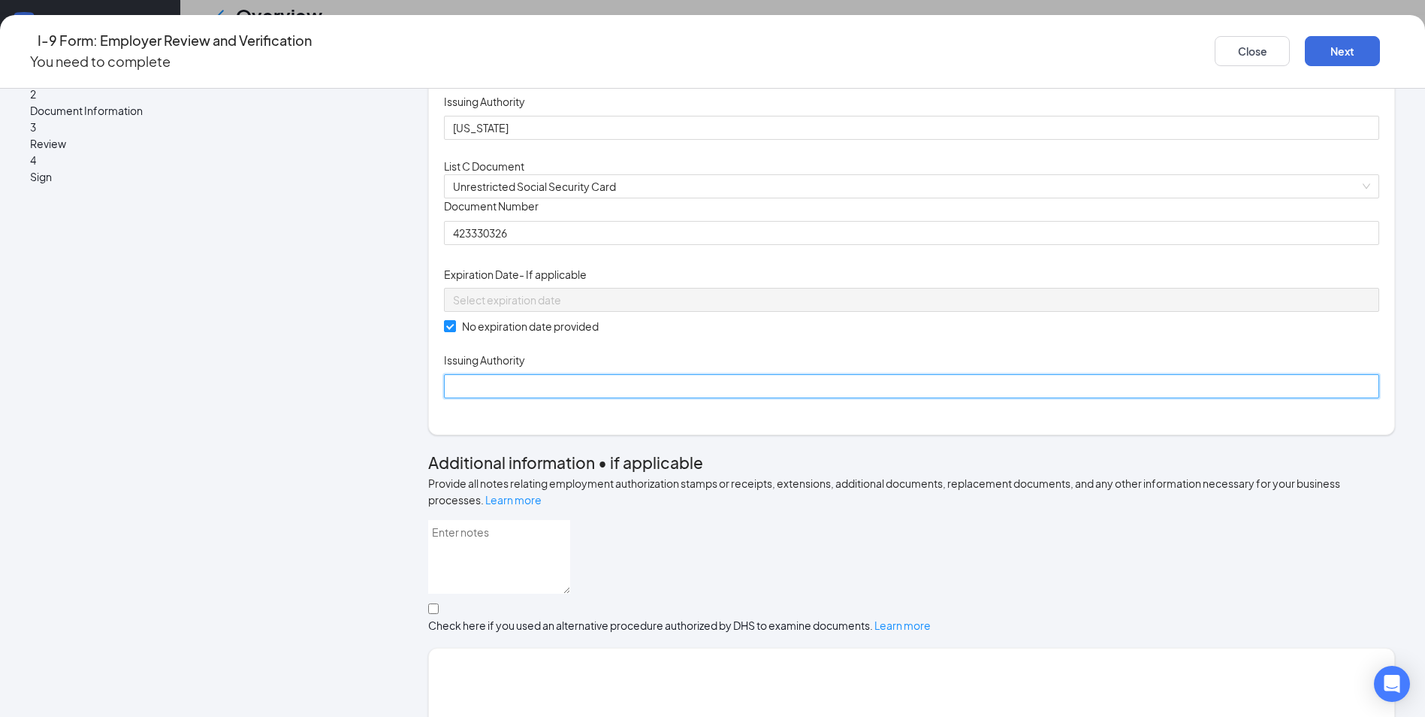
click at [547, 398] on input "Issuing Authority" at bounding box center [911, 386] width 935 height 24
type input "[US_STATE]"
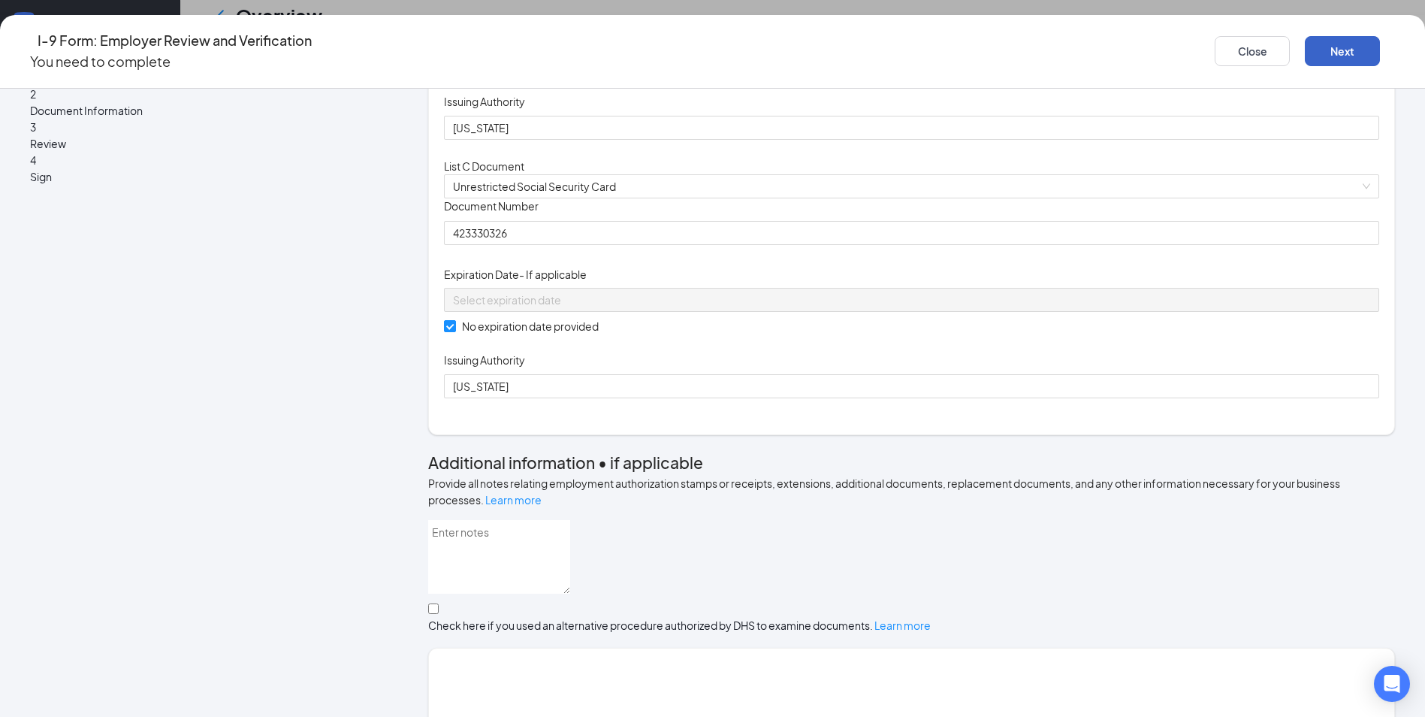
click at [1305, 36] on button "Next" at bounding box center [1342, 51] width 75 height 30
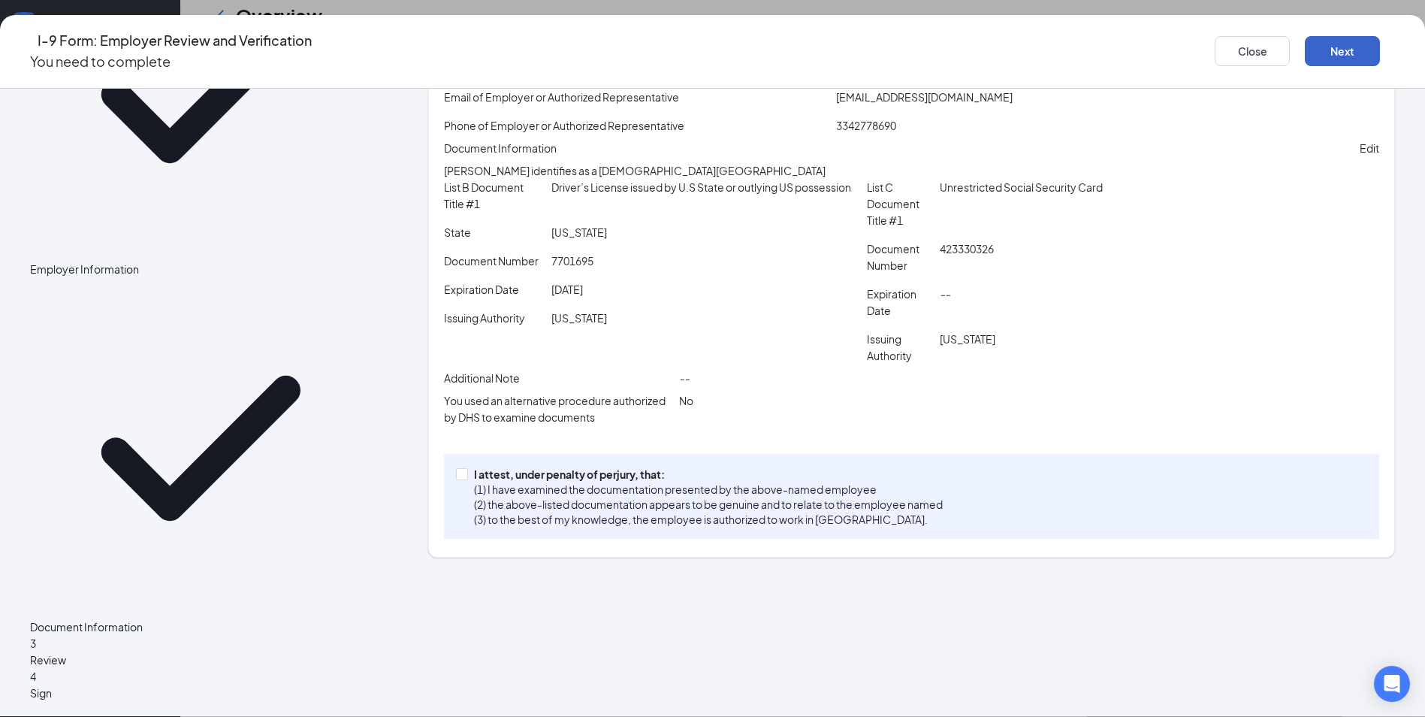
scroll to position [153, 0]
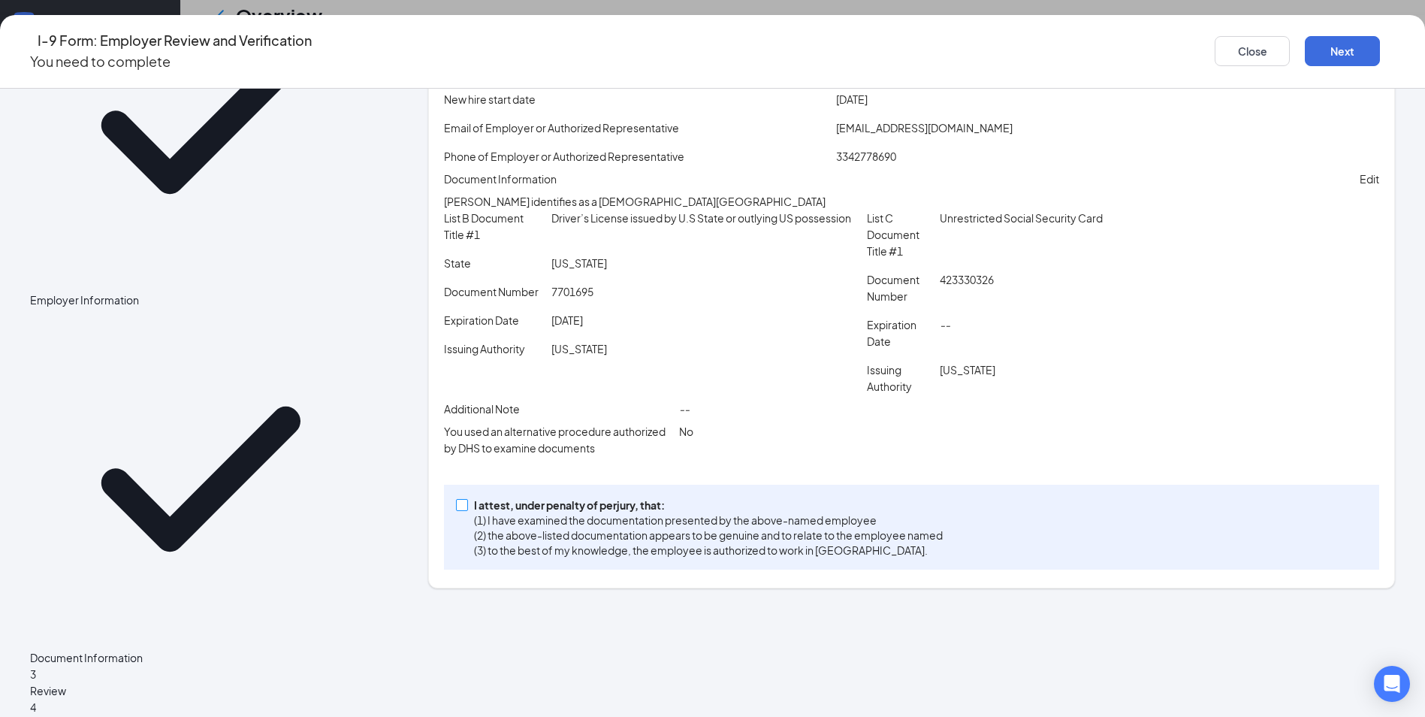
click at [466, 509] on input "I attest, under penalty of [PERSON_NAME], that: (1) I have examined the documen…" at bounding box center [461, 504] width 11 height 11
checkbox input "true"
click at [1305, 47] on button "Next" at bounding box center [1342, 51] width 75 height 30
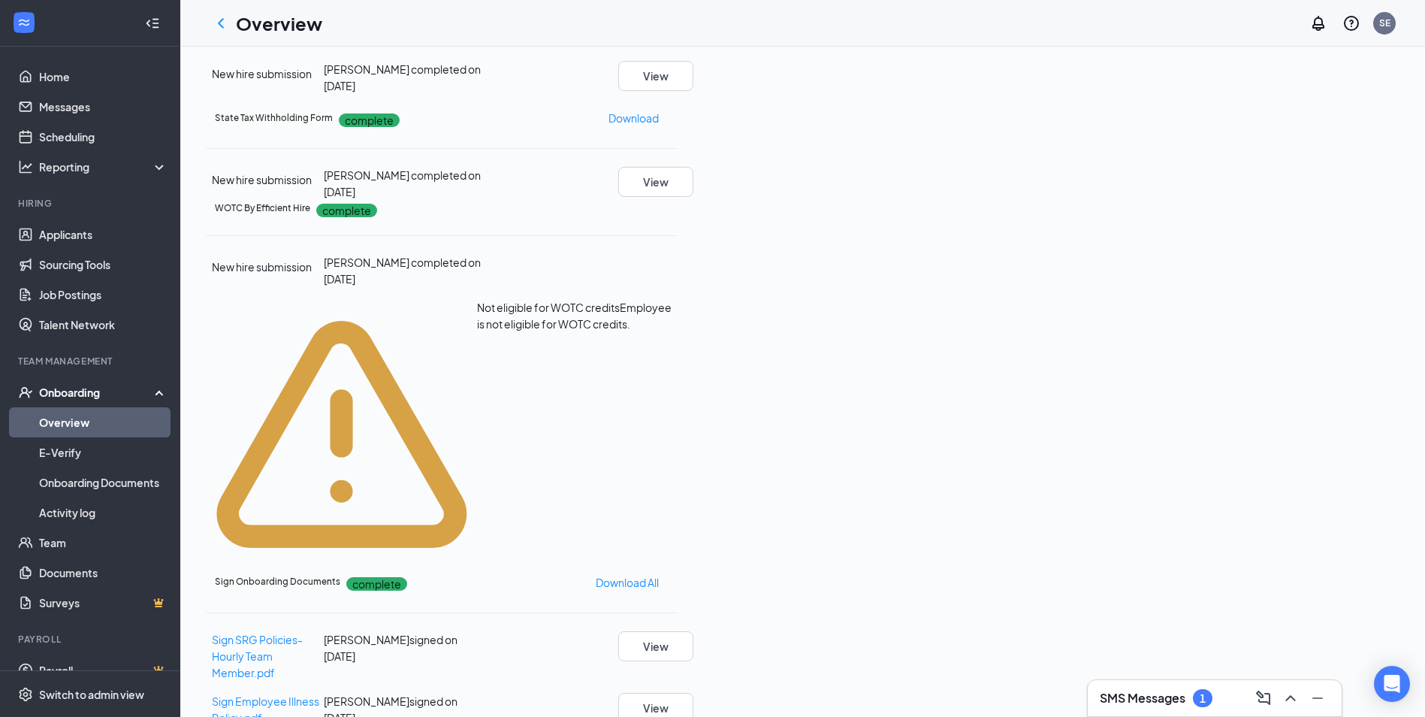
scroll to position [0, 0]
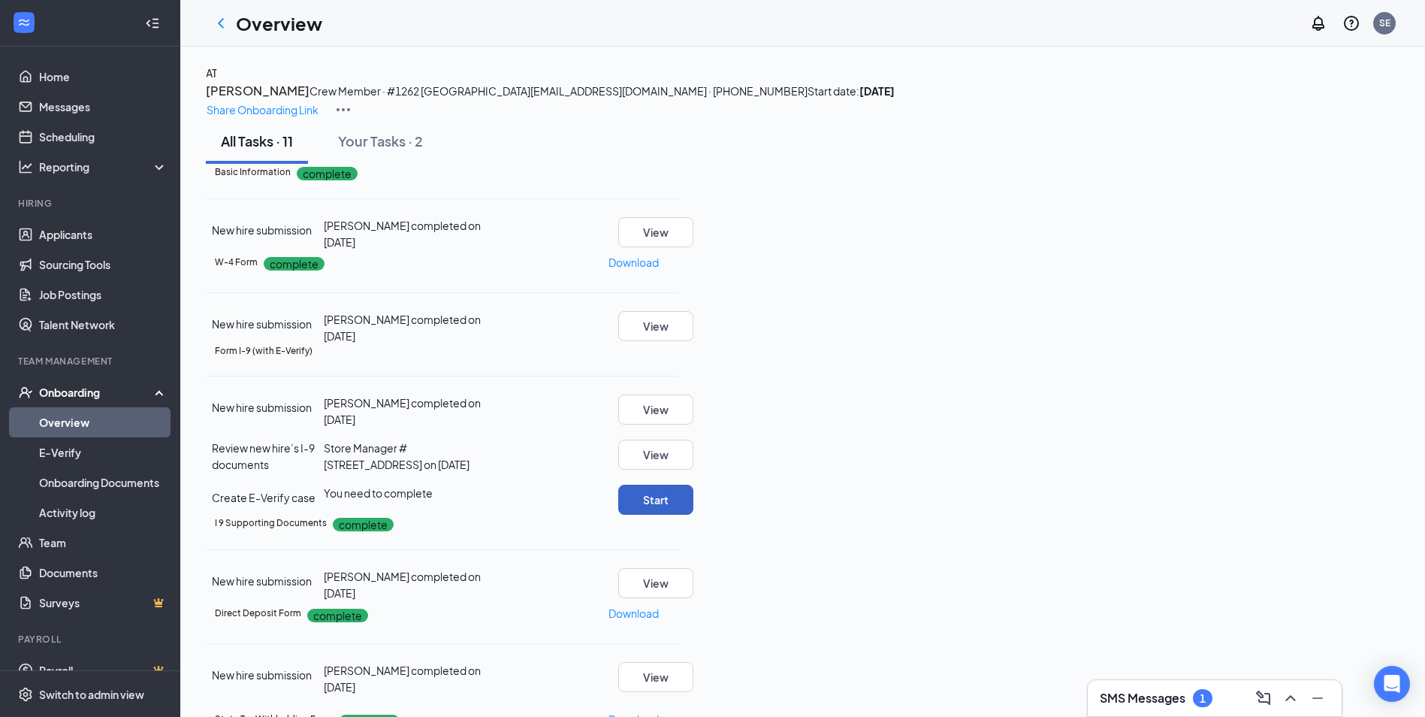
click at [693, 484] on button "Start" at bounding box center [655, 499] width 75 height 30
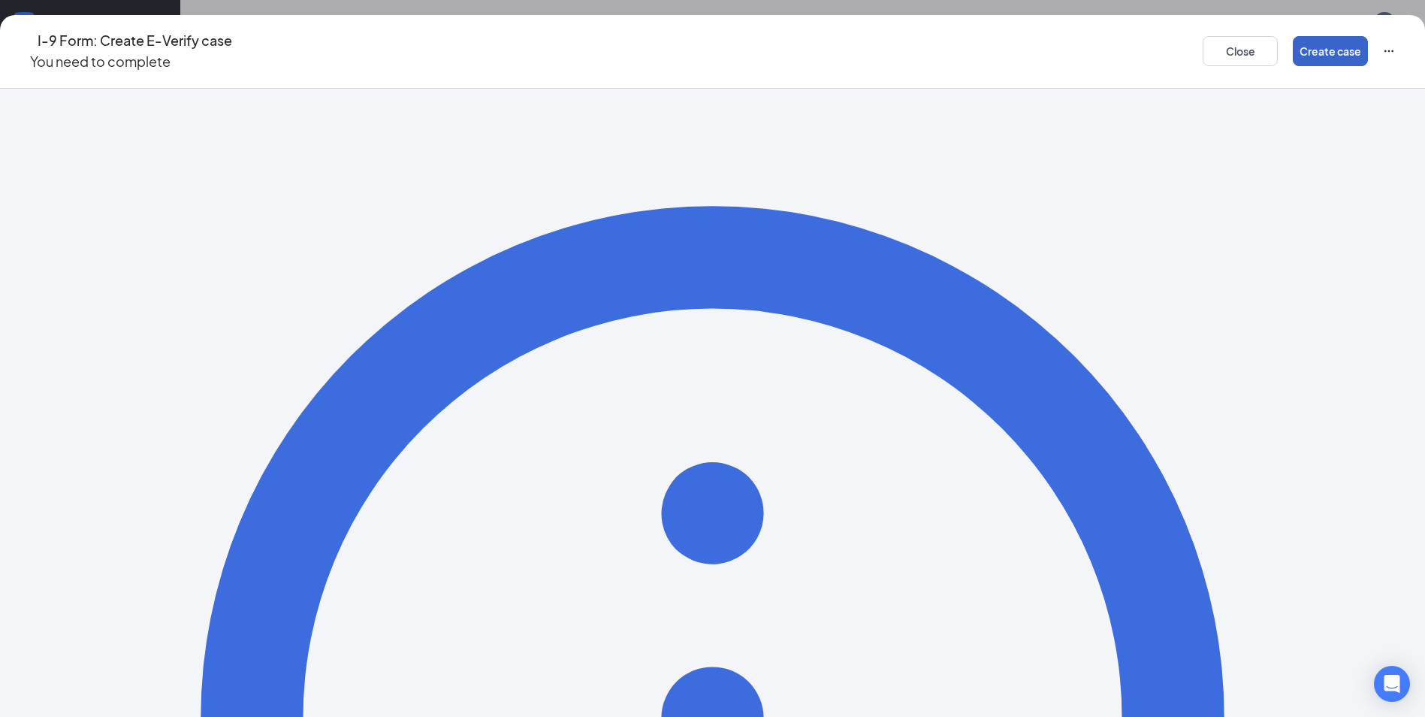
click at [1293, 51] on button "Create case" at bounding box center [1330, 51] width 75 height 30
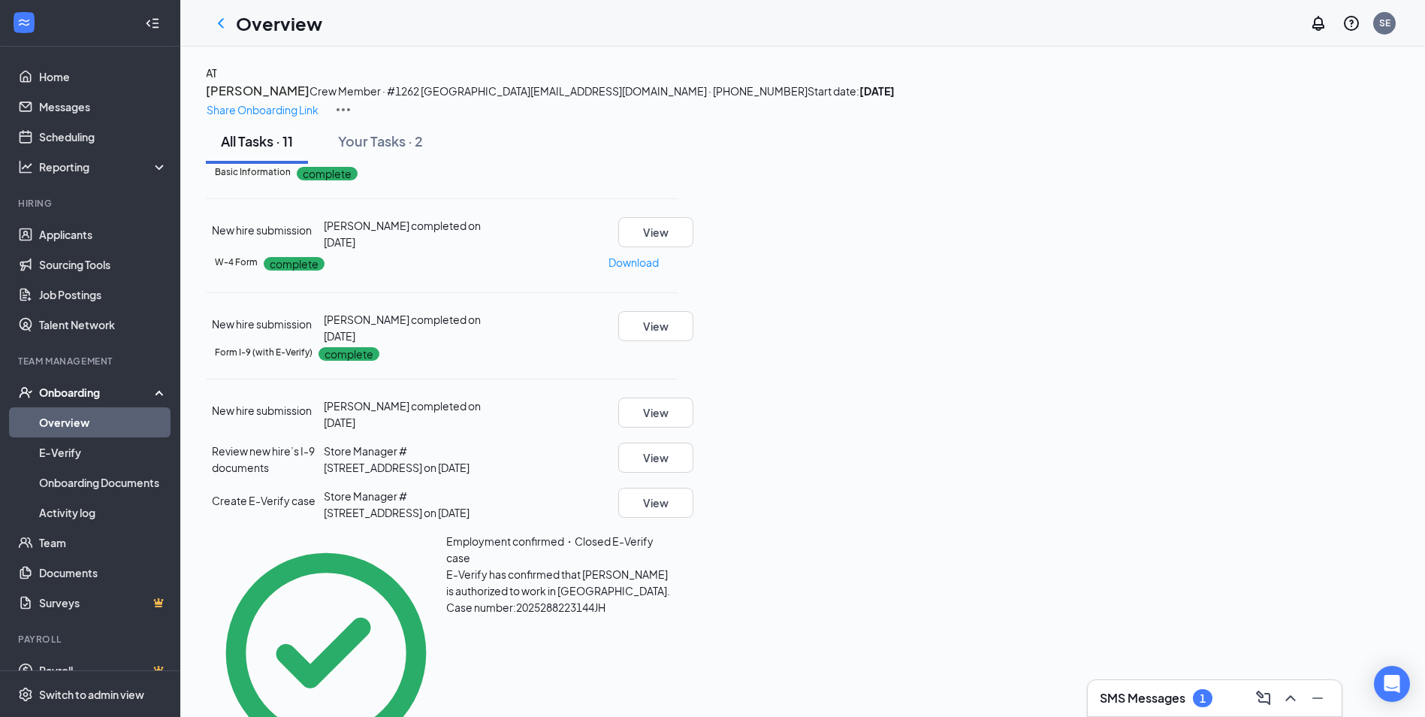
click at [72, 419] on link "Overview" at bounding box center [103, 422] width 128 height 30
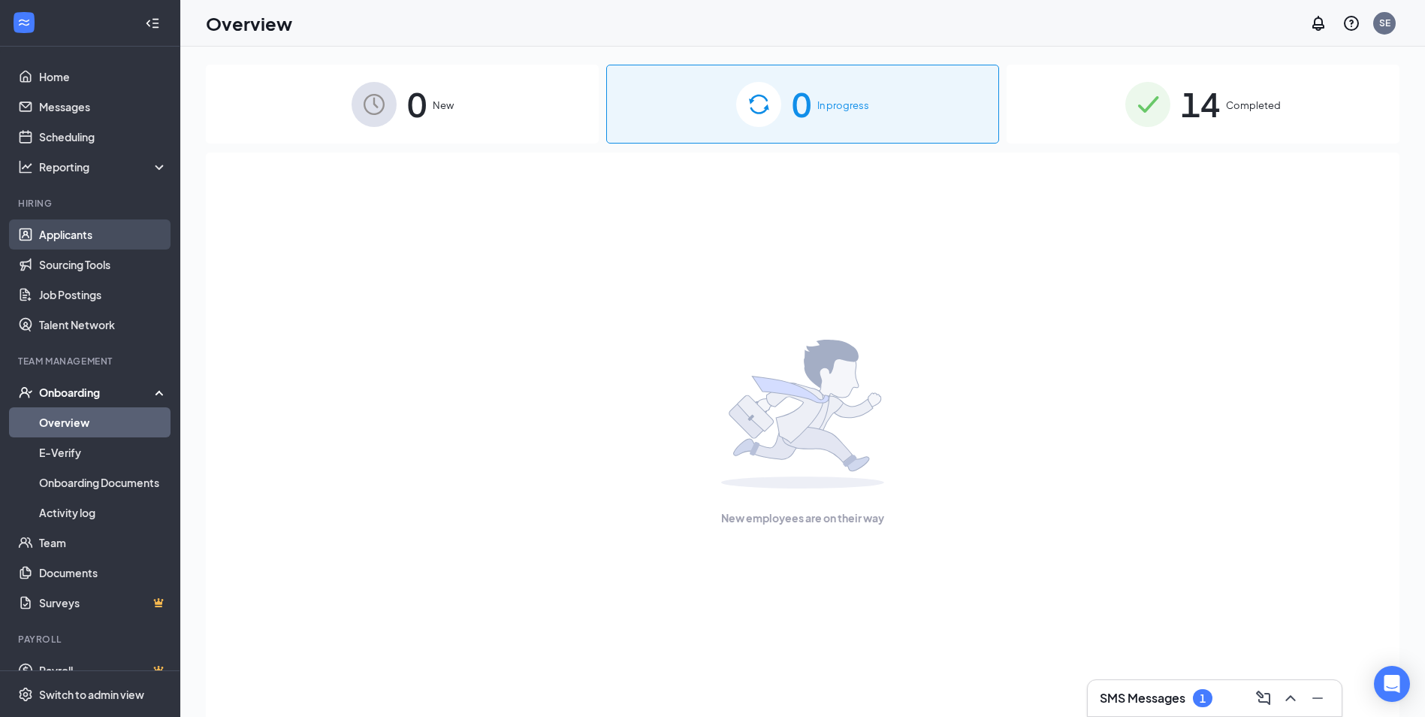
click at [55, 237] on link "Applicants" at bounding box center [103, 234] width 128 height 30
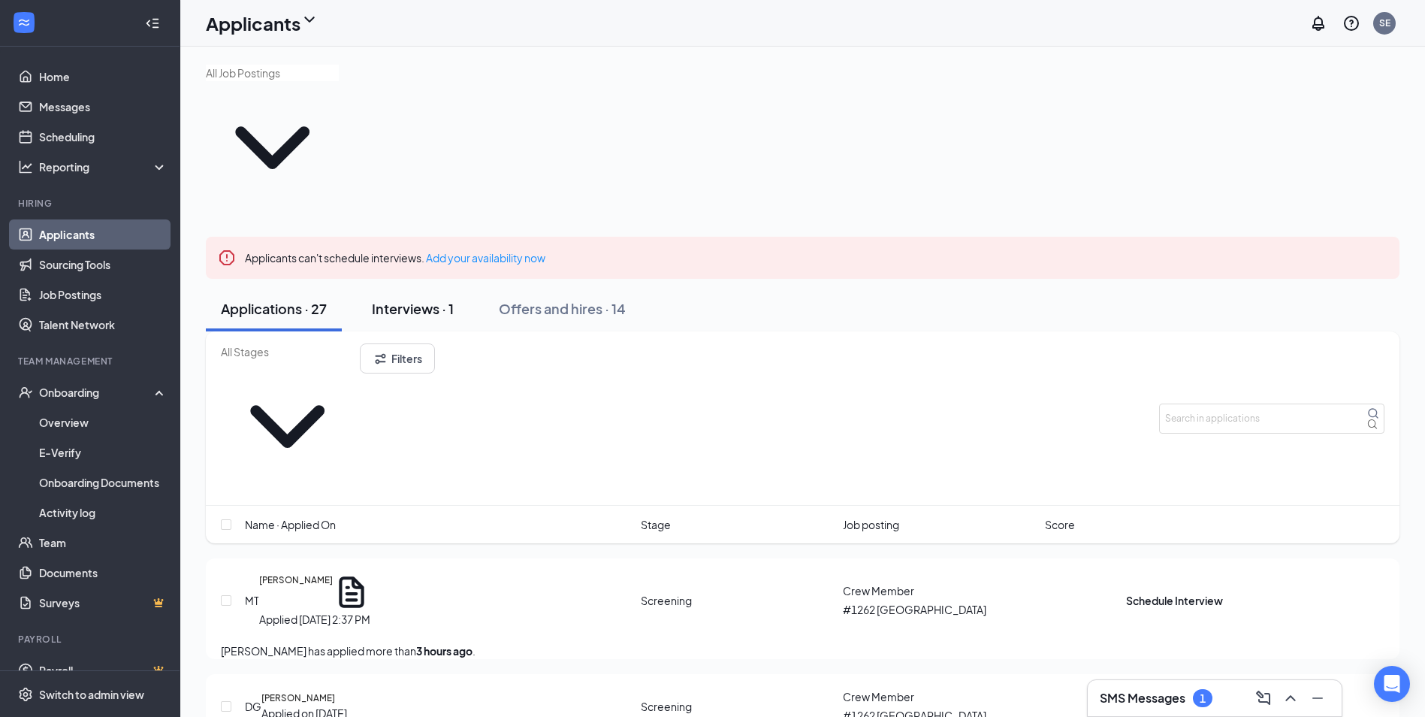
click at [412, 299] on div "Interviews · 1" at bounding box center [413, 308] width 82 height 19
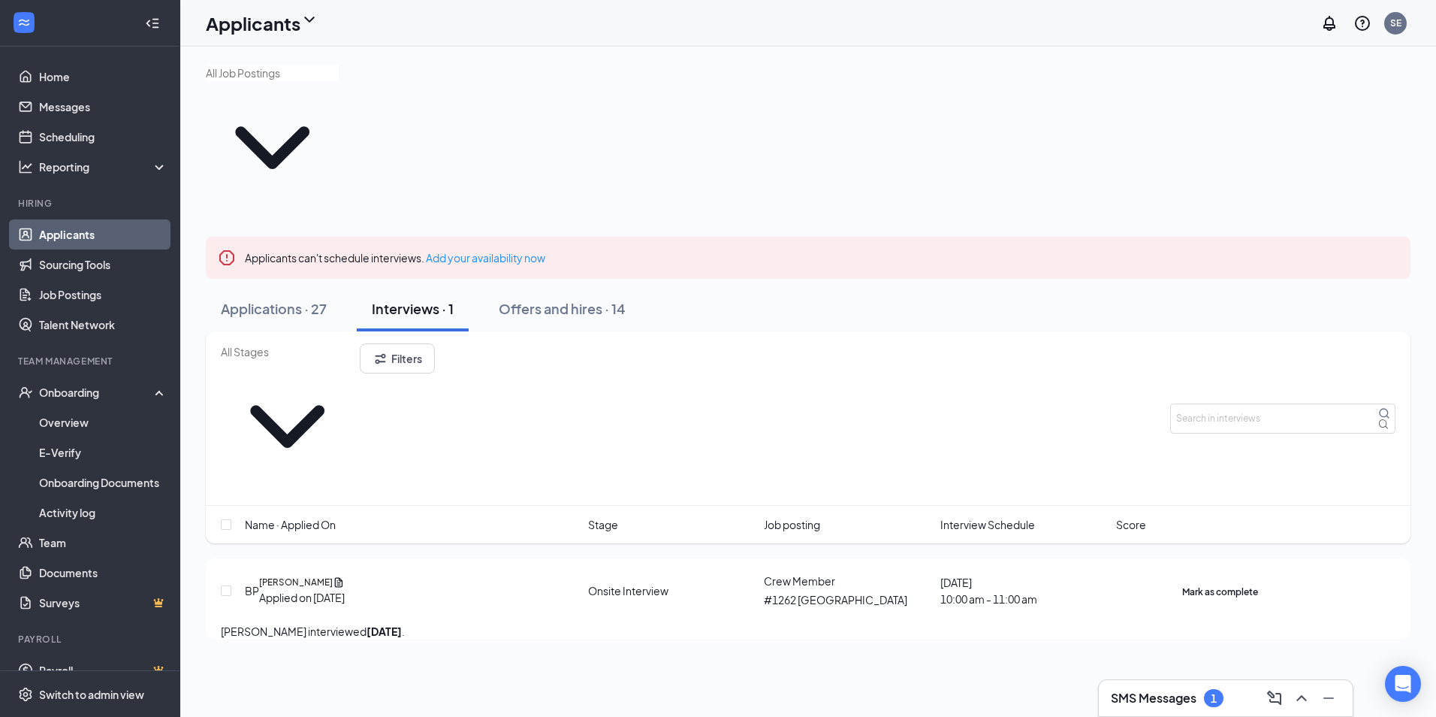
click at [1258, 582] on icon "Ellipses" at bounding box center [1258, 582] width 0 height 0
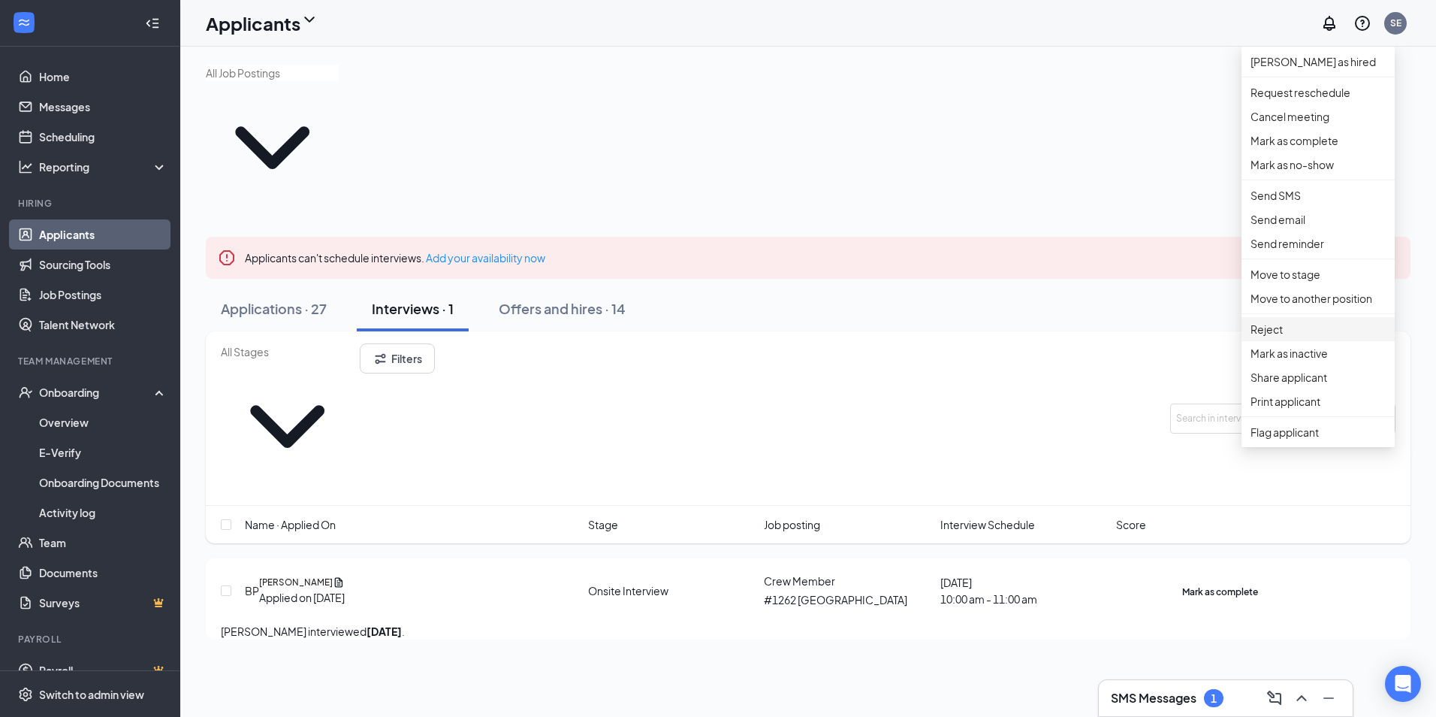
click at [1287, 337] on p "Reject" at bounding box center [1318, 329] width 135 height 17
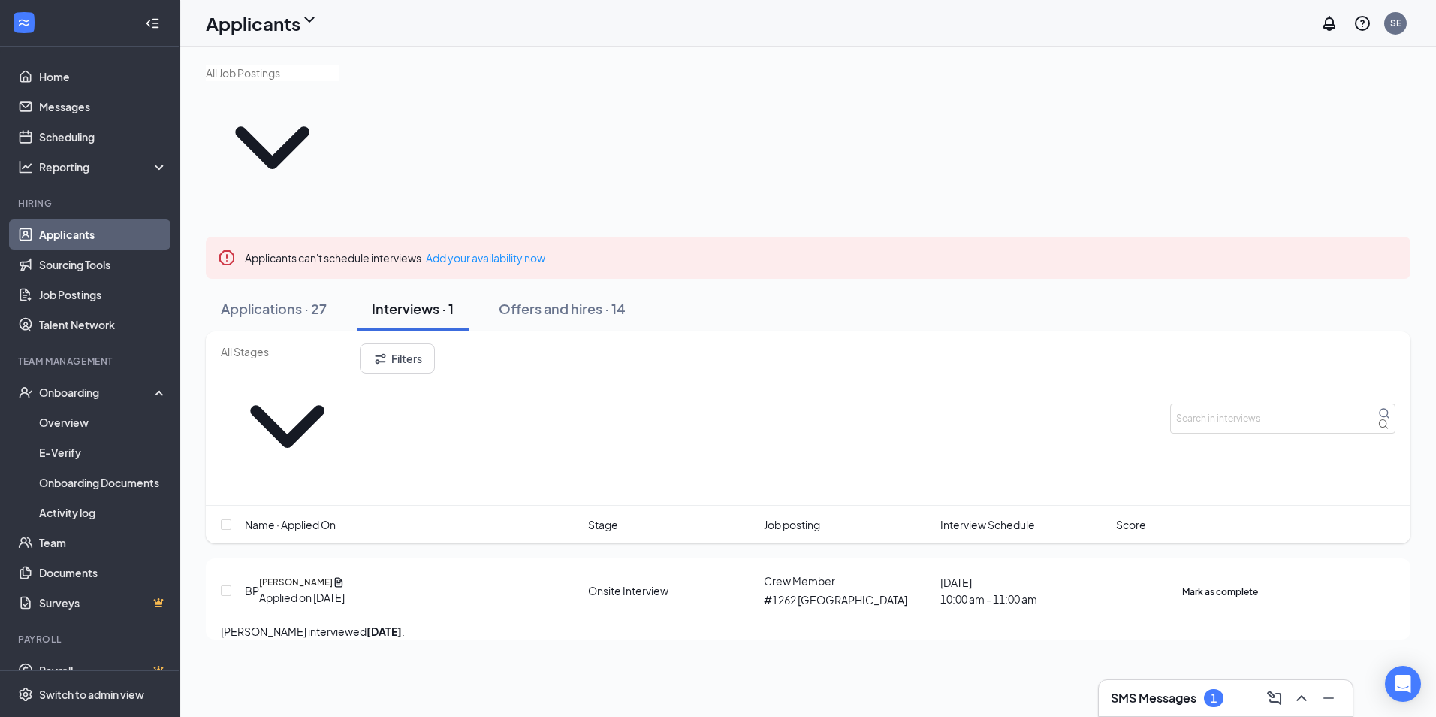
click at [546, 299] on div "Offers and hires · 14" at bounding box center [566, 308] width 127 height 19
